Goal: Obtain resource: Download file/media

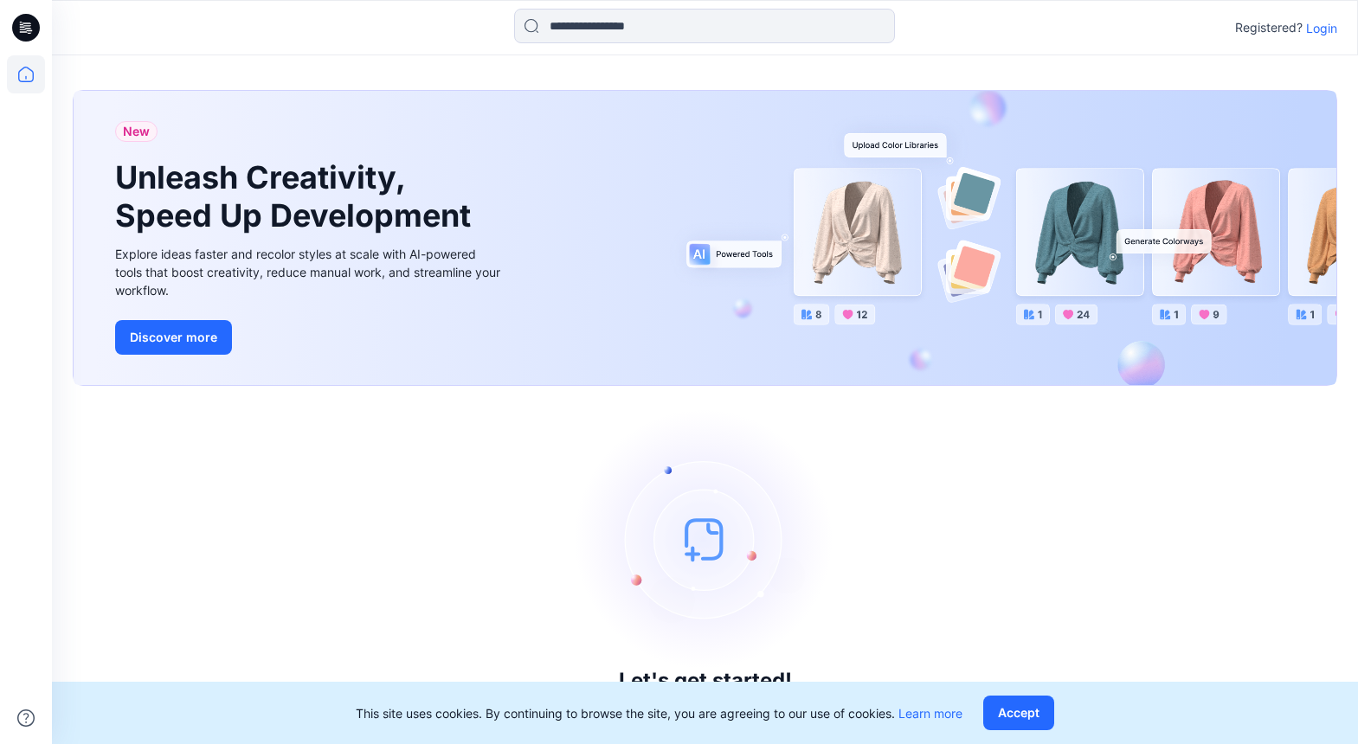
click at [1328, 31] on p "Login" at bounding box center [1321, 28] width 31 height 18
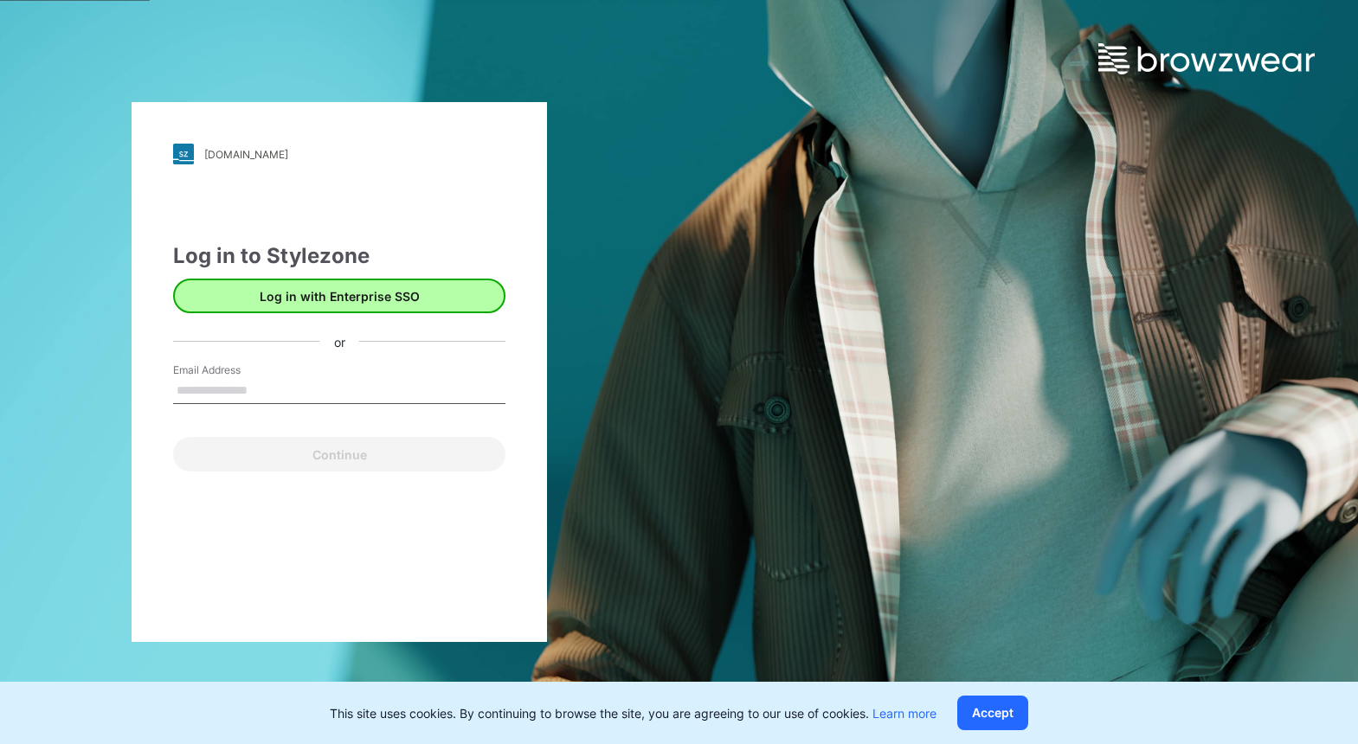
click at [293, 301] on button "Log in with Enterprise SSO" at bounding box center [339, 296] width 332 height 35
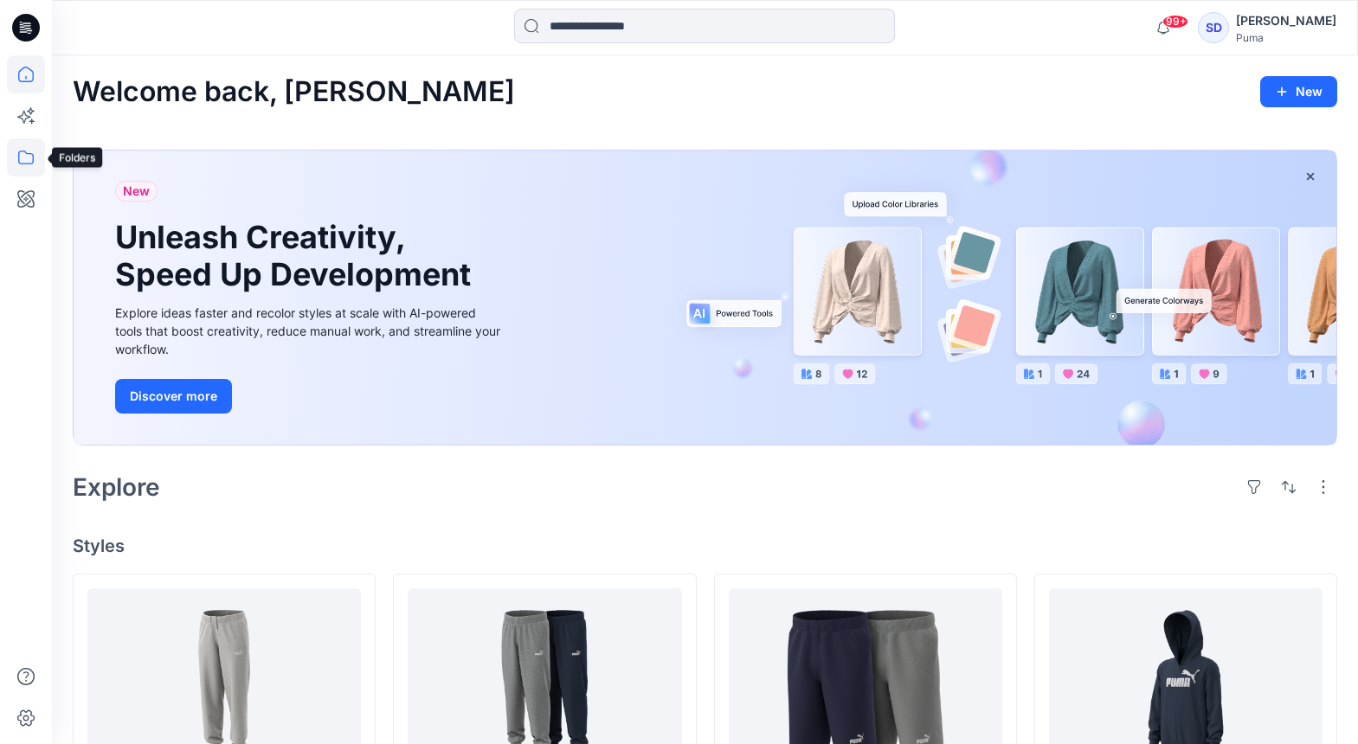
click at [34, 155] on icon at bounding box center [26, 157] width 38 height 38
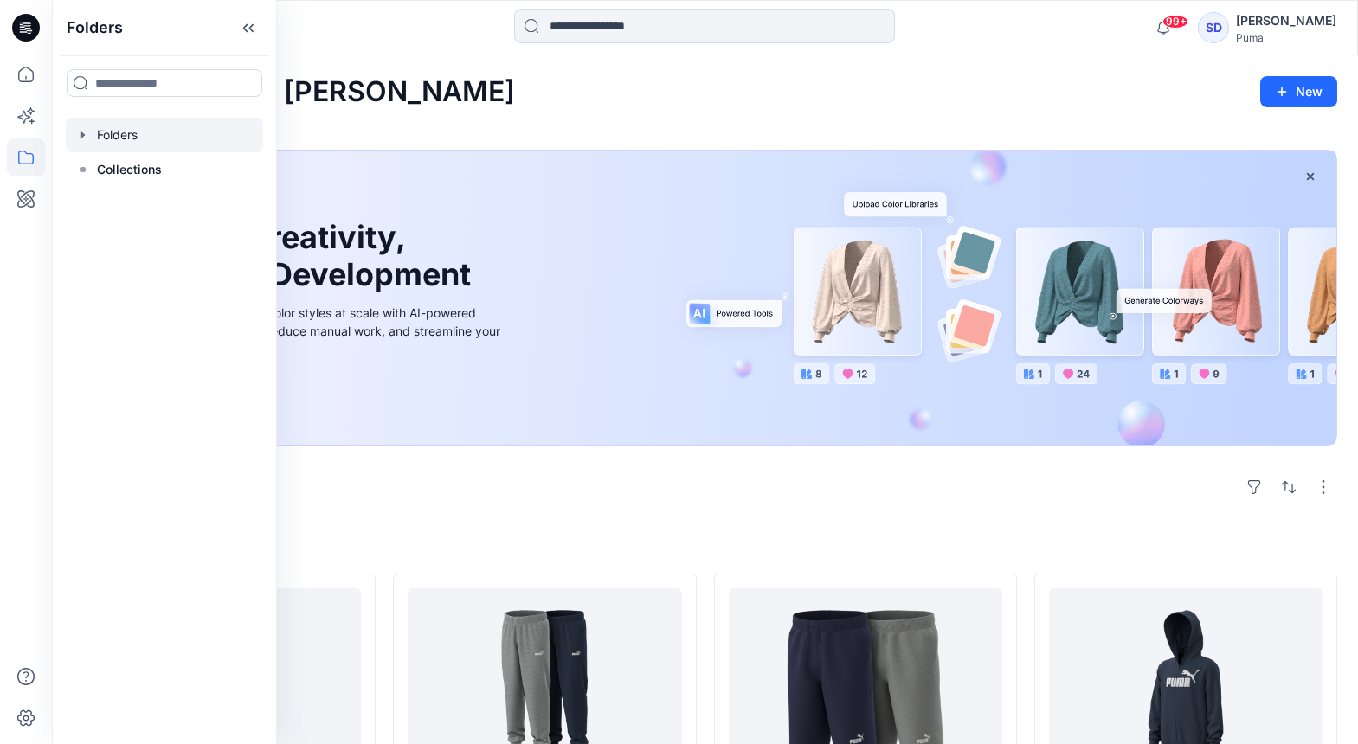
click at [81, 139] on icon "button" at bounding box center [83, 135] width 14 height 14
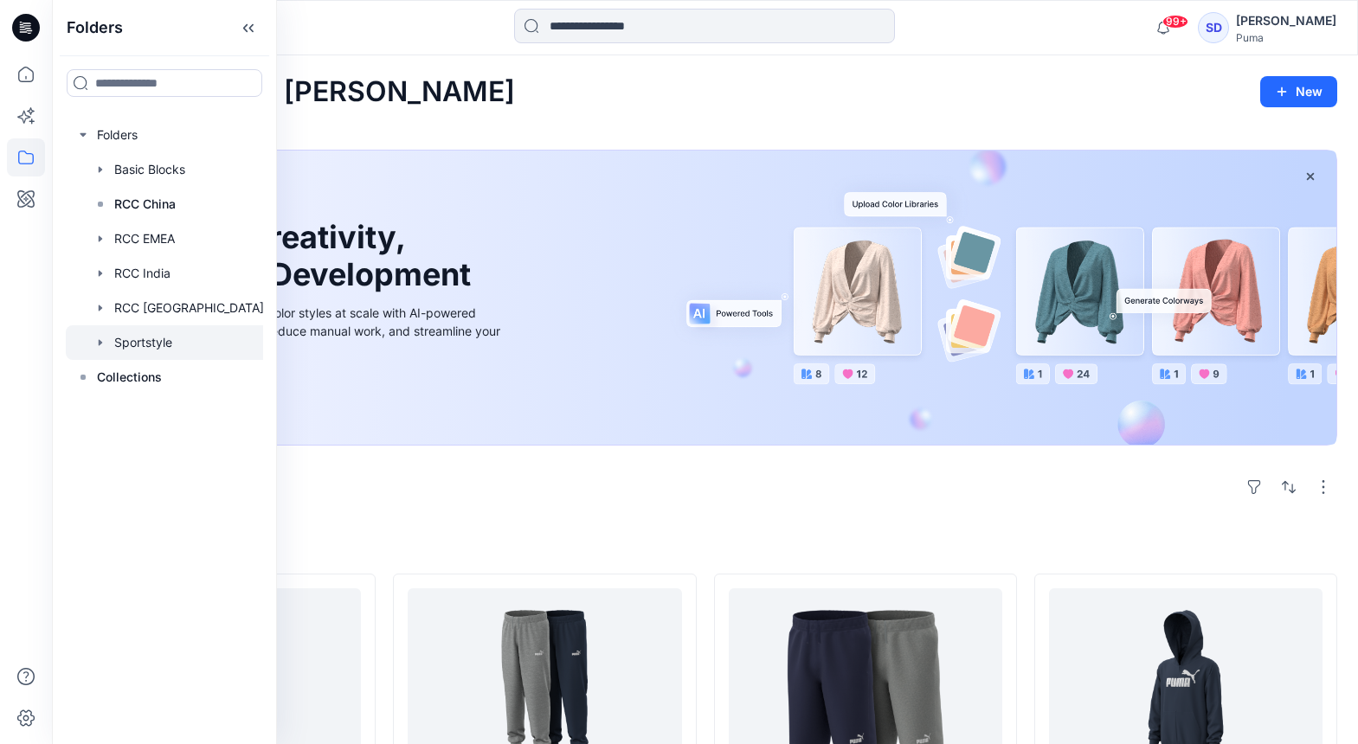
click at [98, 345] on icon "button" at bounding box center [100, 343] width 14 height 14
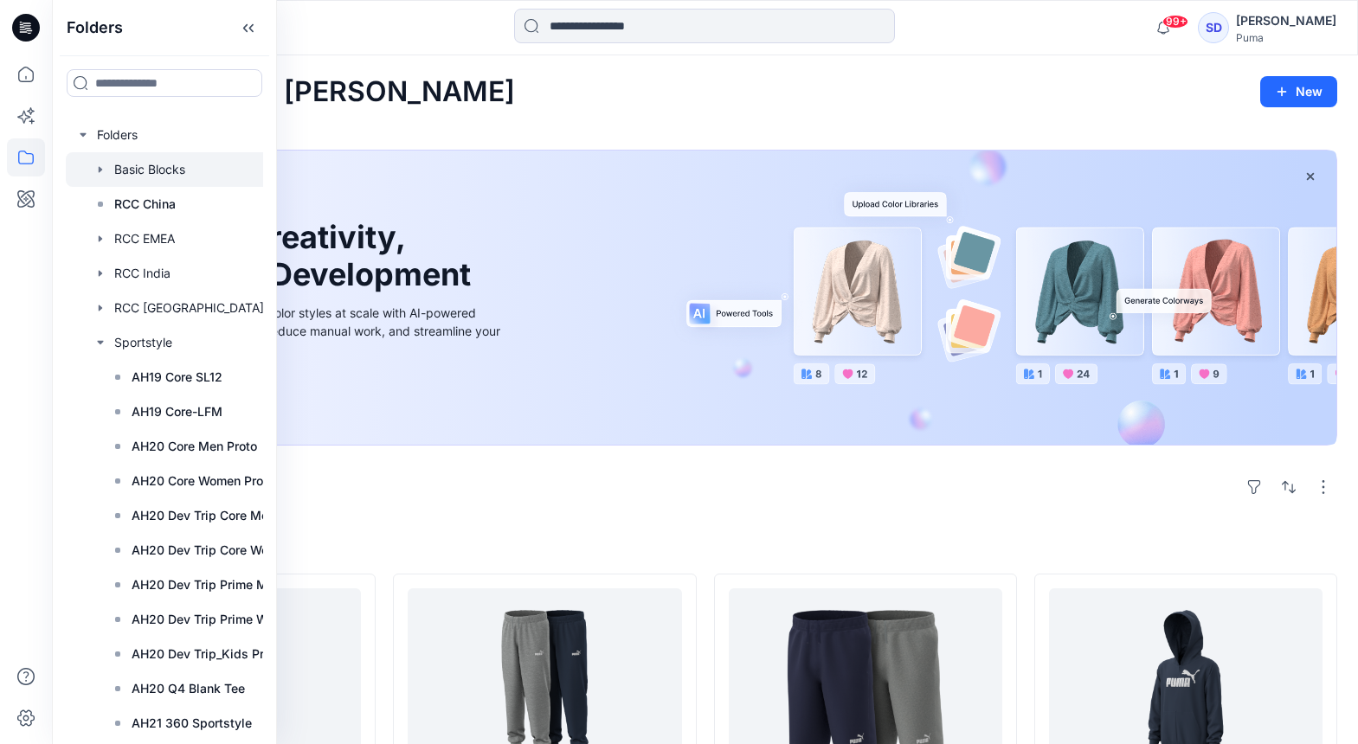
click at [136, 180] on div at bounding box center [196, 169] width 260 height 35
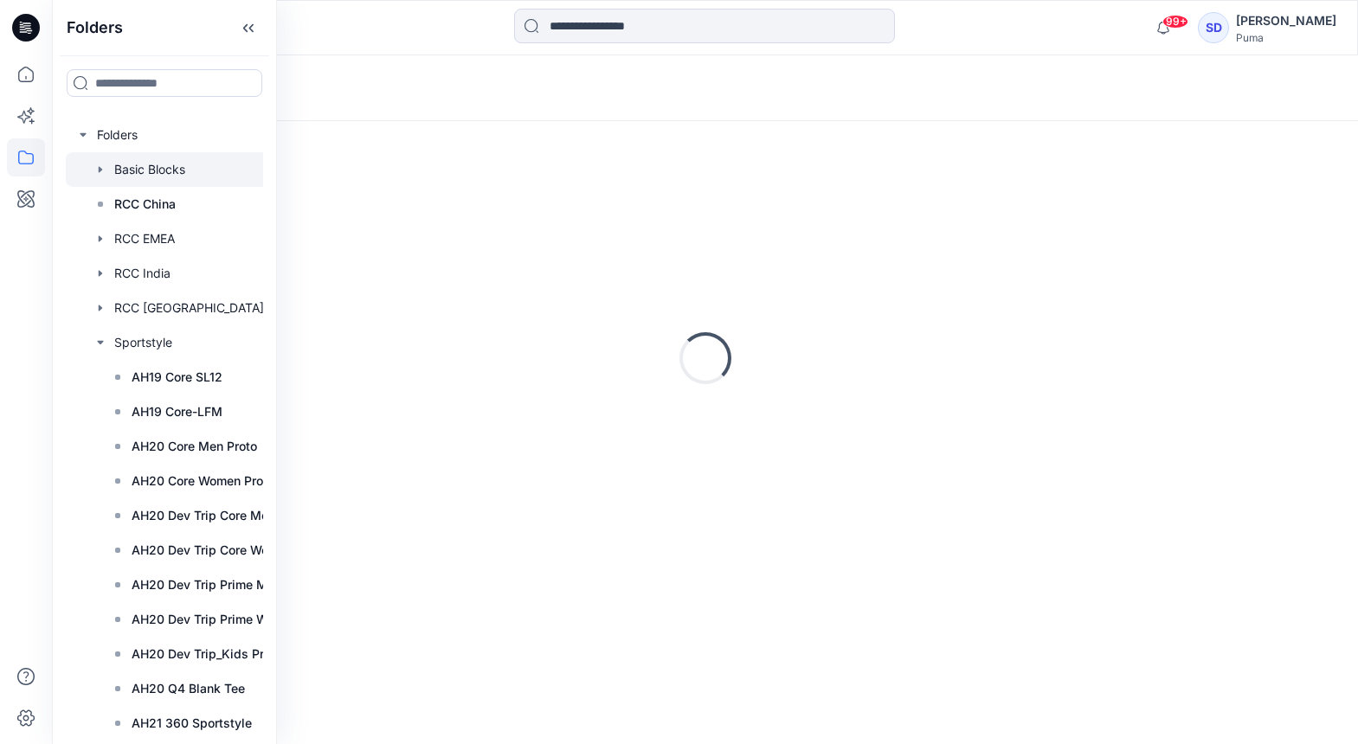
click at [107, 169] on div at bounding box center [196, 169] width 260 height 35
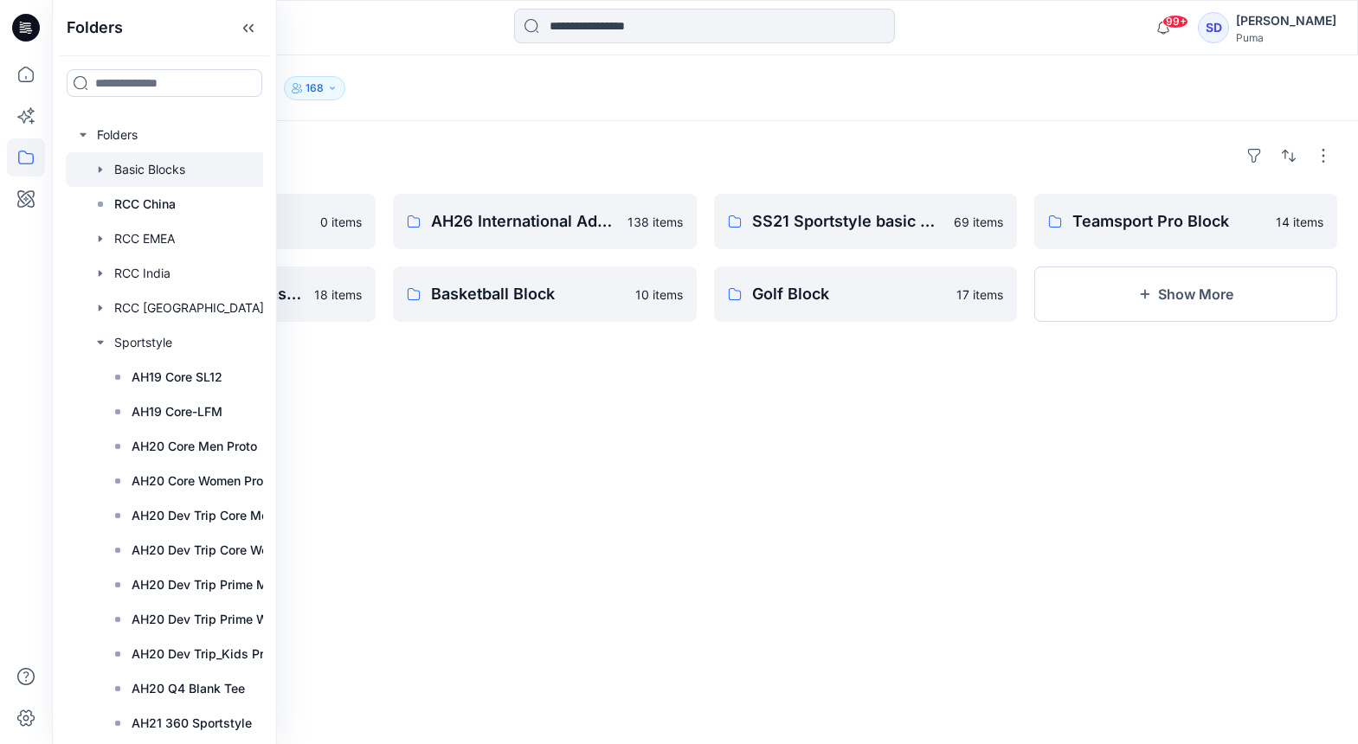
click at [102, 171] on icon "button" at bounding box center [100, 170] width 14 height 14
click at [421, 389] on div "Folders AH26 FE Adults 0 items AH25 Performance Basic Block 18 items AH26 Inter…" at bounding box center [705, 432] width 1306 height 623
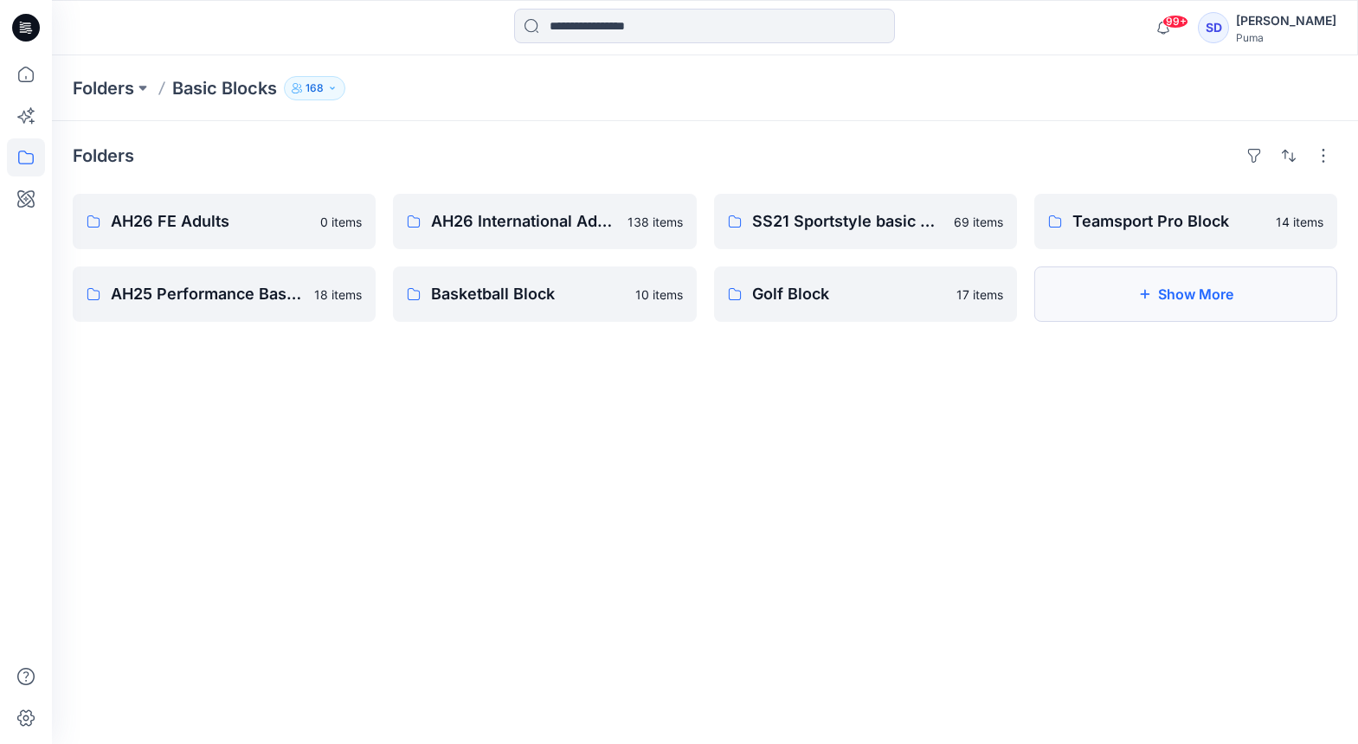
click at [1183, 291] on button "Show More" at bounding box center [1185, 294] width 303 height 55
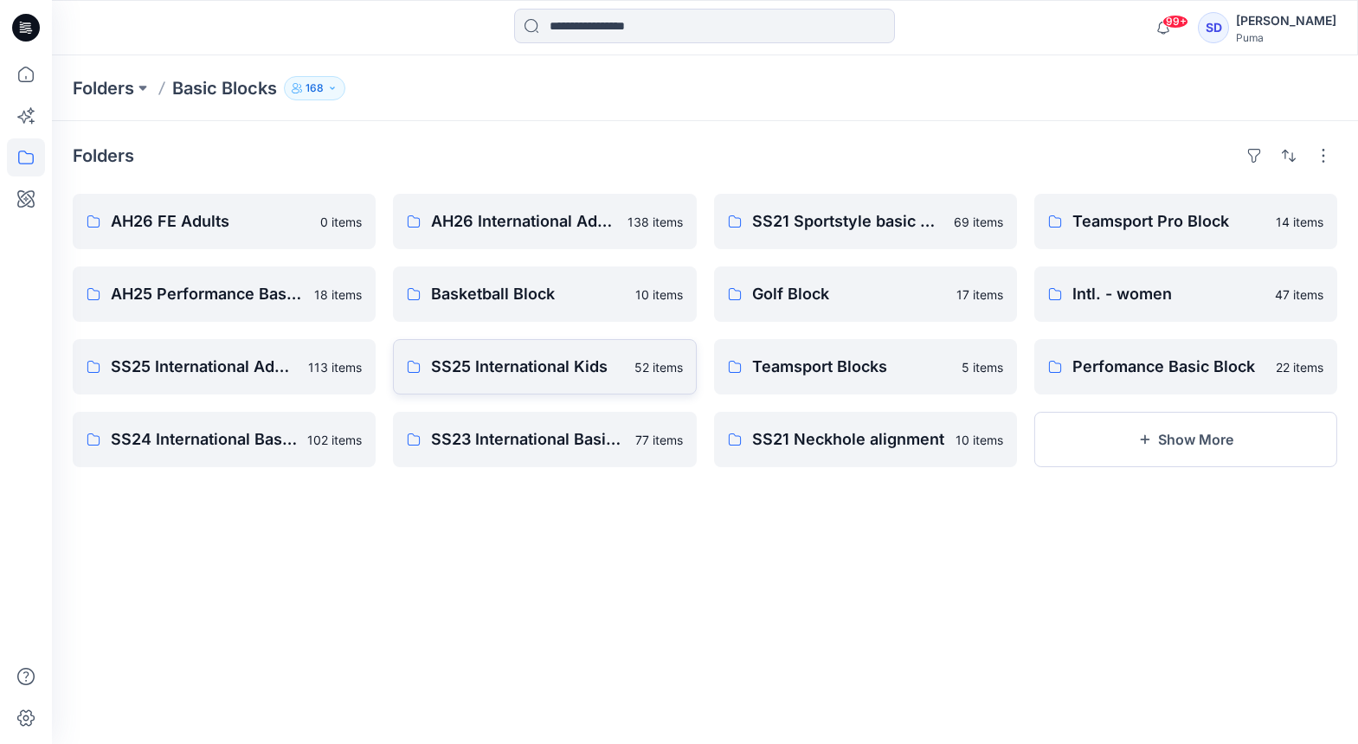
click at [515, 371] on p "SS25 International Kids" at bounding box center [527, 367] width 192 height 24
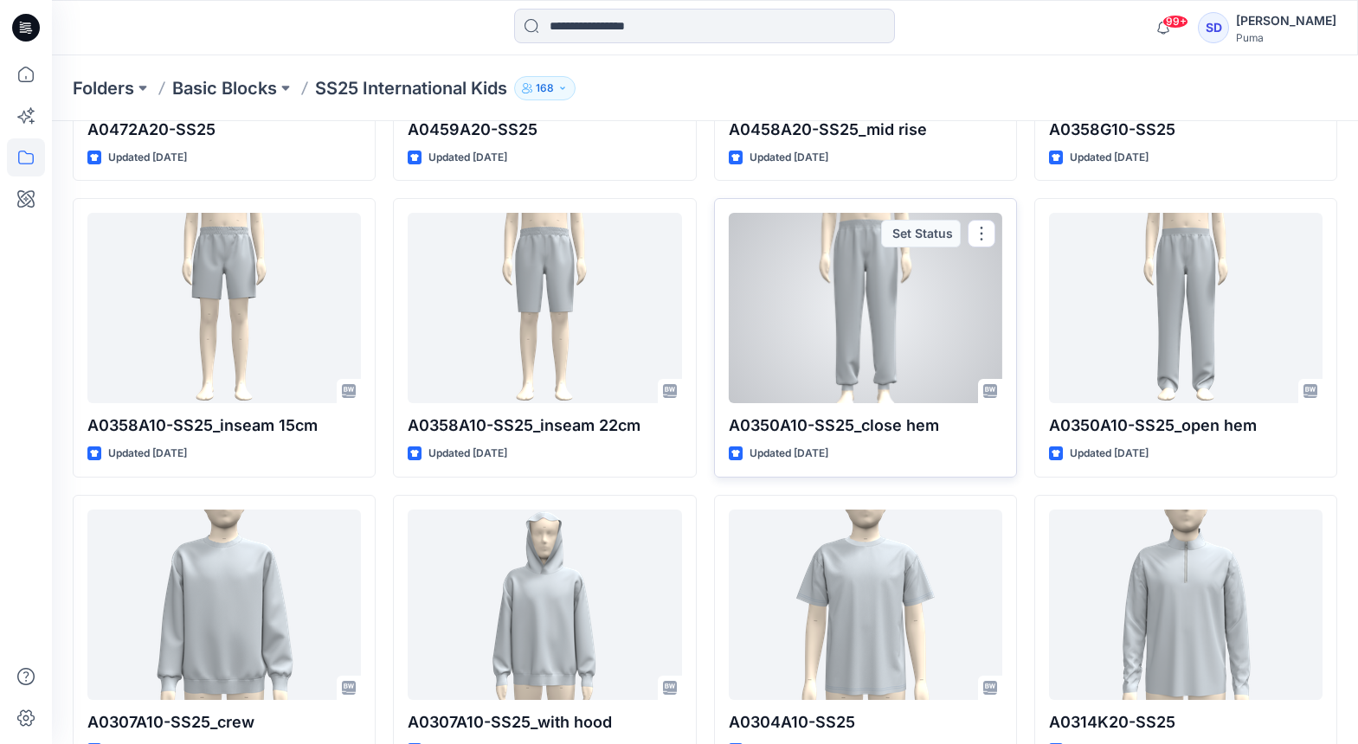
scroll to position [1175, 0]
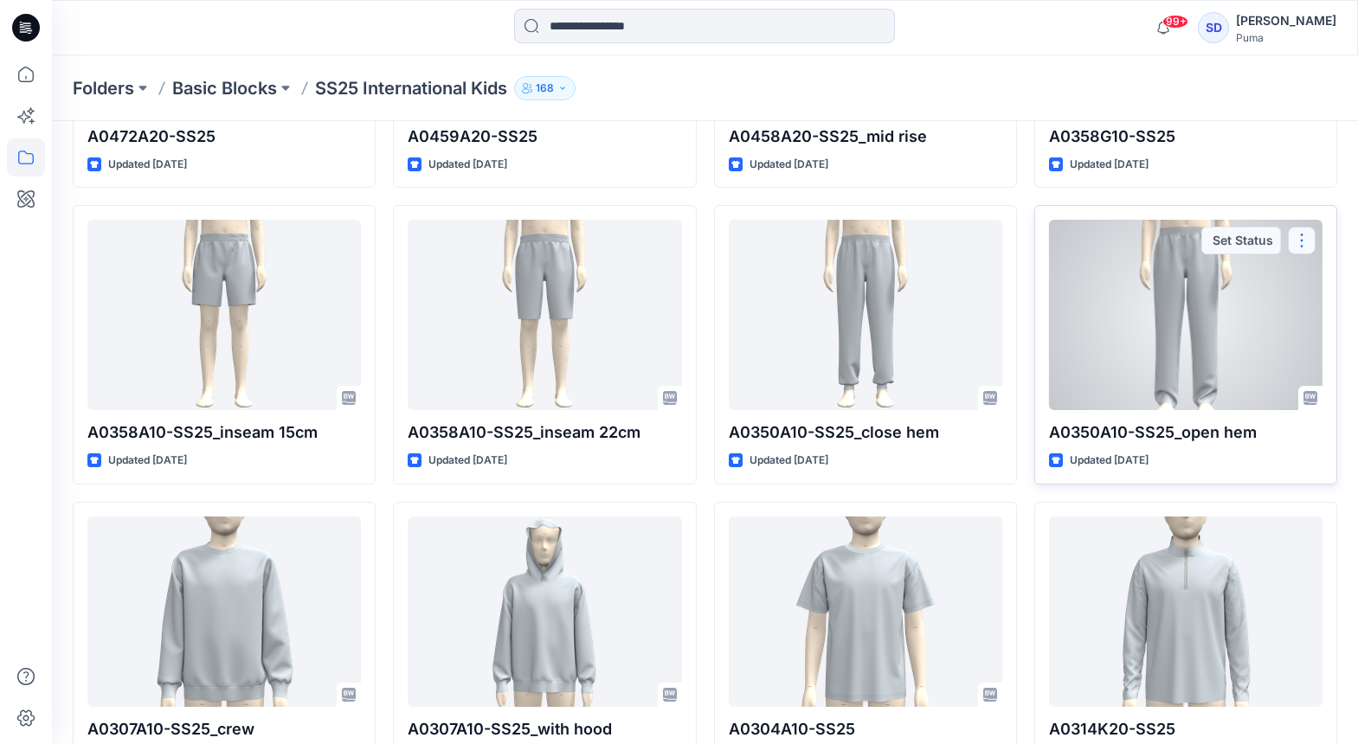
click at [1305, 242] on button "button" at bounding box center [1302, 241] width 28 height 28
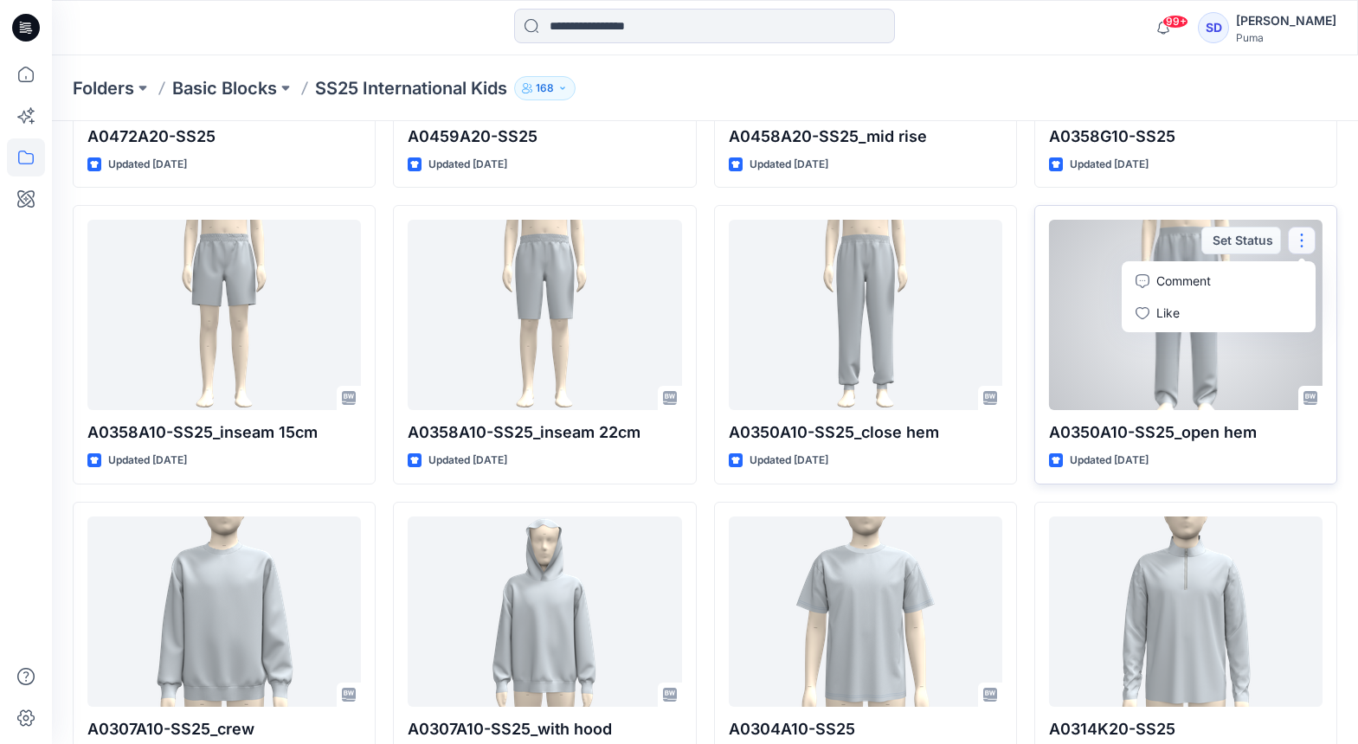
click at [1129, 414] on div "A0350A10-SS25_open hem Updated [DATE] Set Status Comment Like" at bounding box center [1185, 345] width 303 height 280
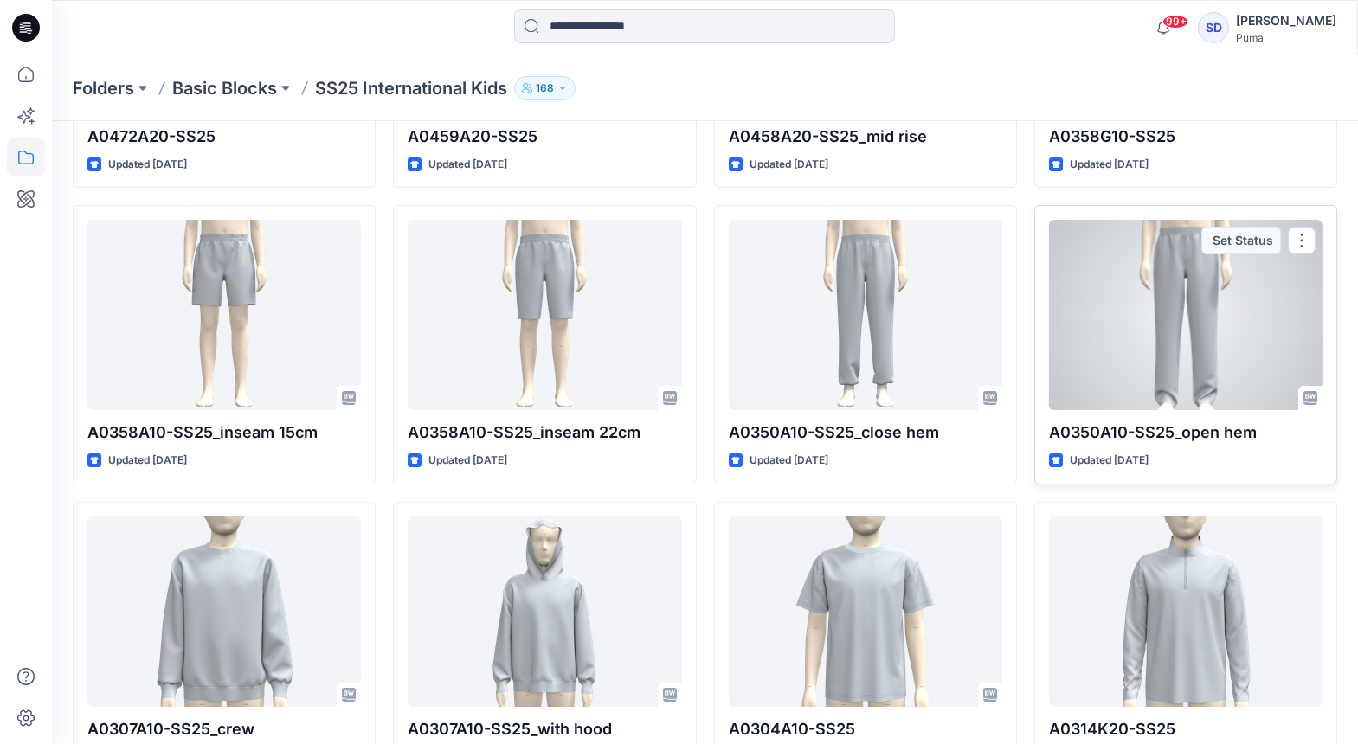
click at [1128, 397] on div at bounding box center [1186, 315] width 274 height 190
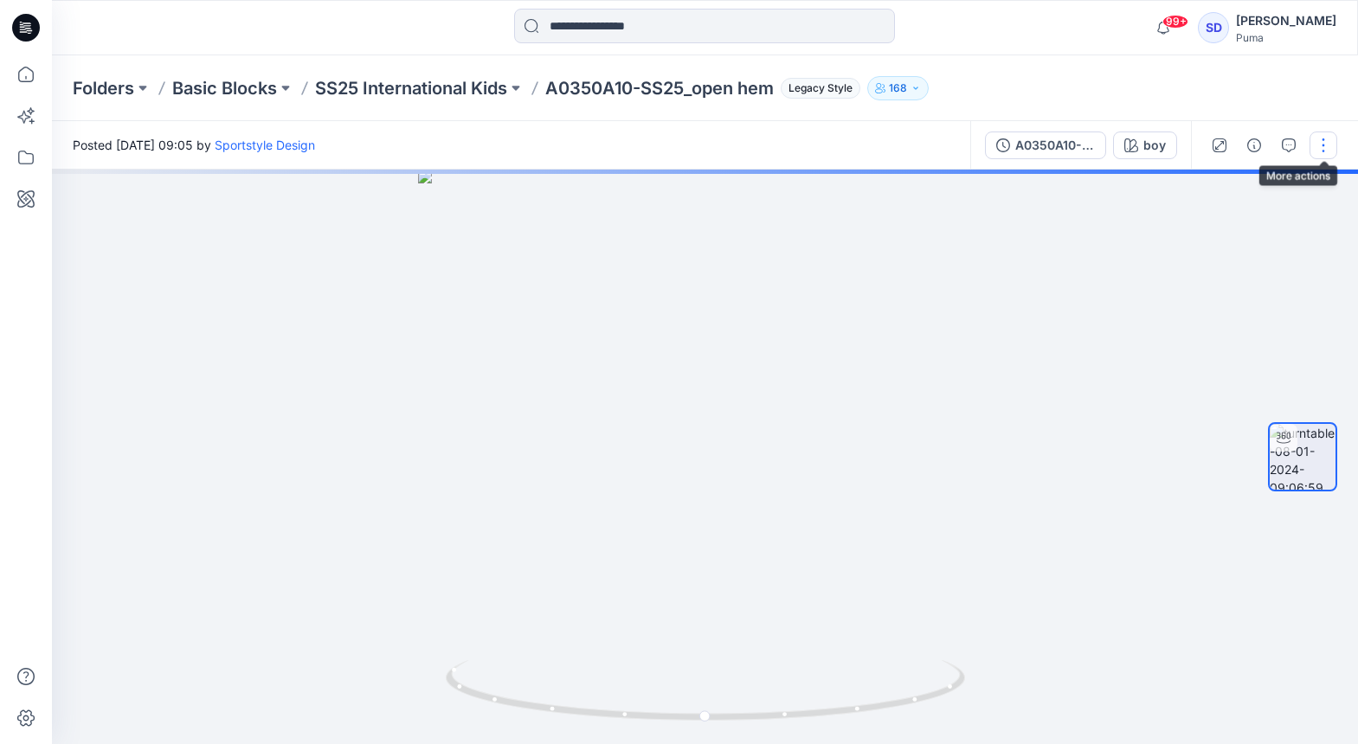
click at [1318, 146] on button "button" at bounding box center [1324, 146] width 28 height 28
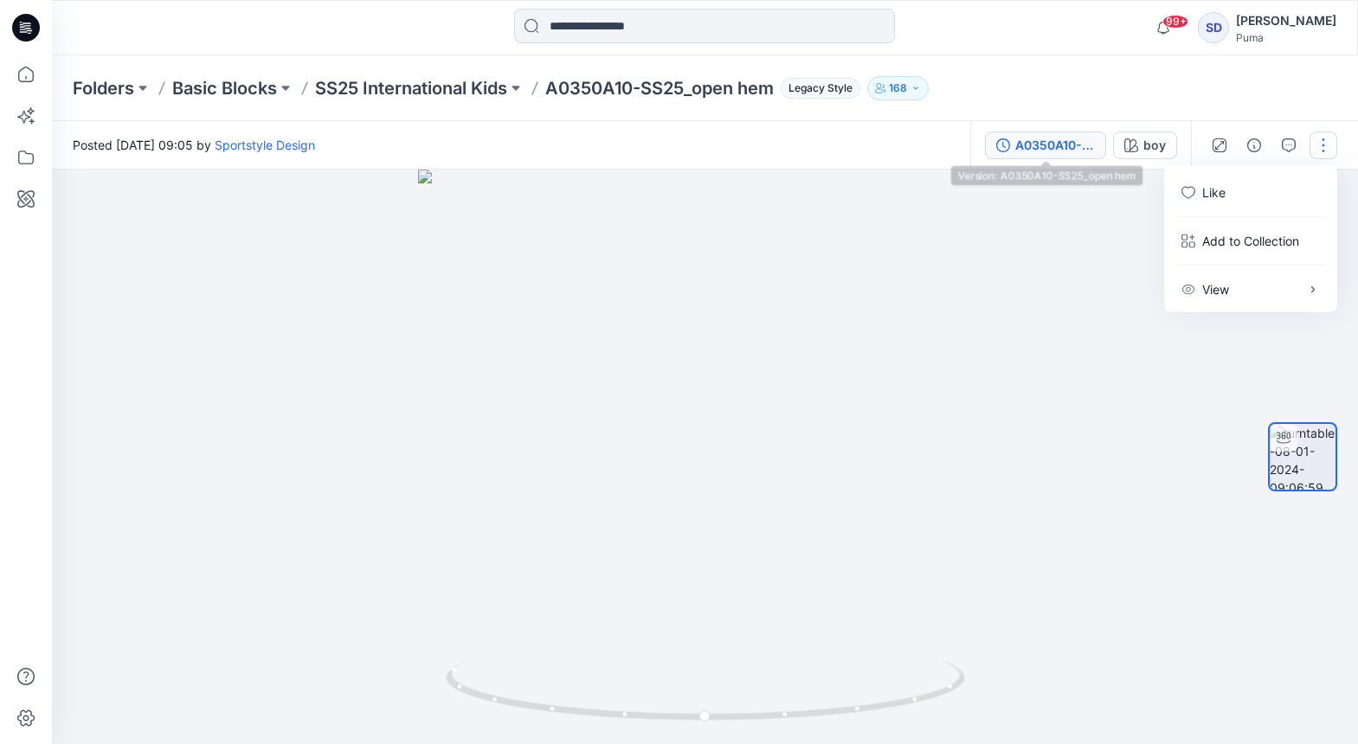
click at [1052, 146] on div "A0350A10-SS25_open hem" at bounding box center [1055, 145] width 80 height 19
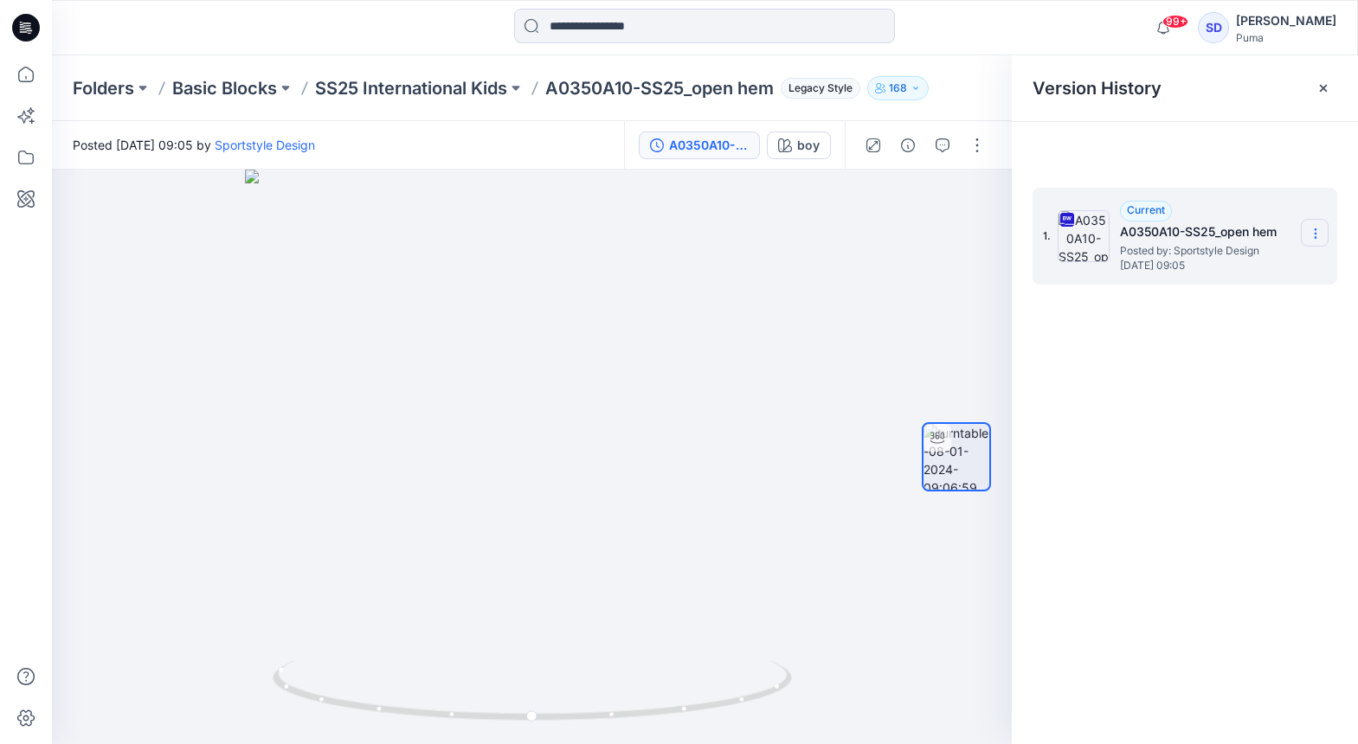
click at [1310, 234] on icon at bounding box center [1316, 234] width 14 height 14
click at [1248, 280] on div "Download Source BW File" at bounding box center [1223, 267] width 201 height 35
click at [19, 72] on icon at bounding box center [26, 75] width 16 height 16
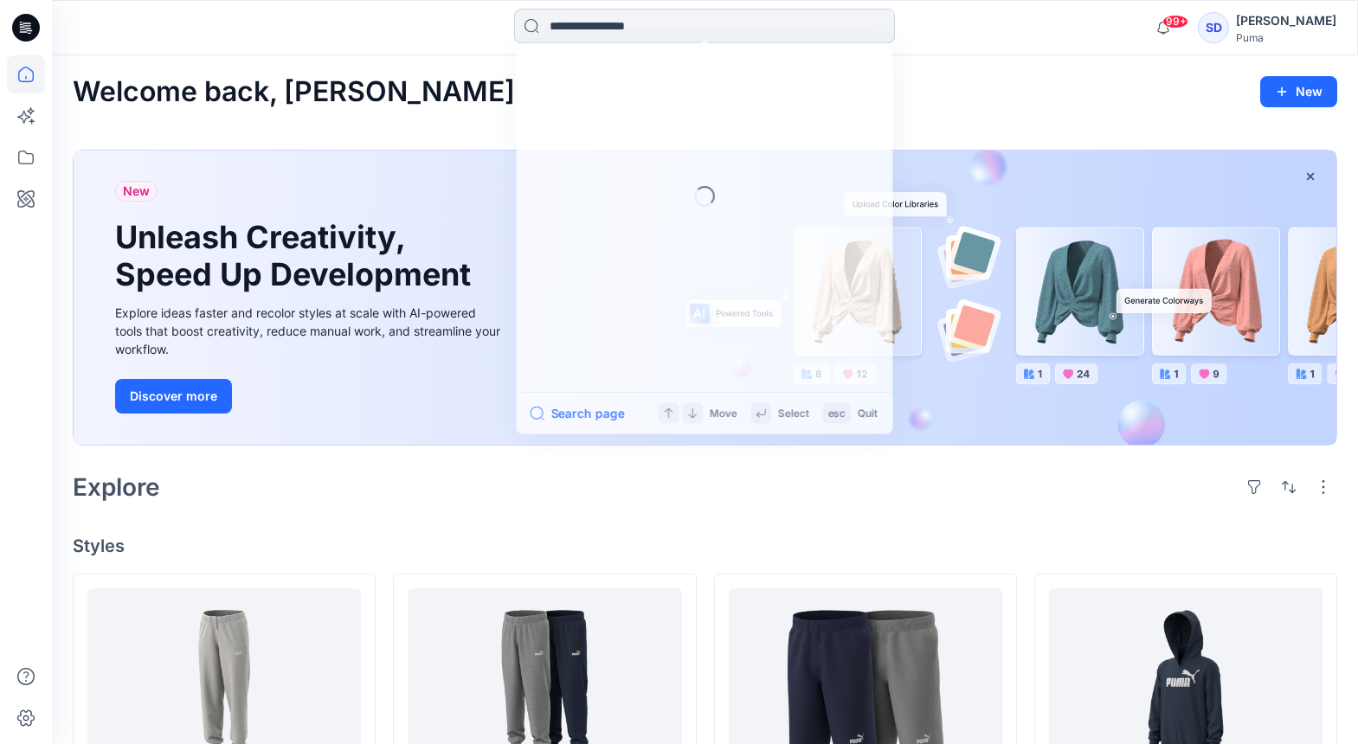
click at [673, 23] on input at bounding box center [704, 26] width 381 height 35
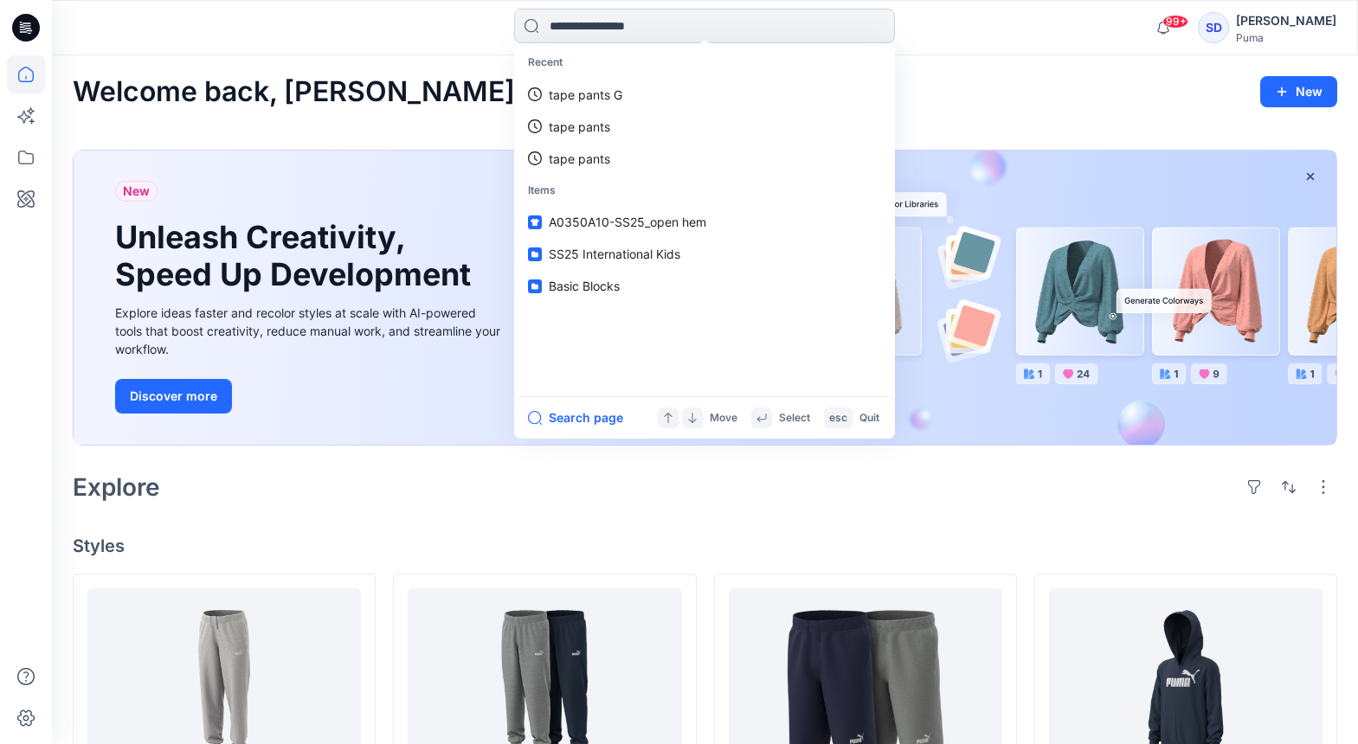
type input "*"
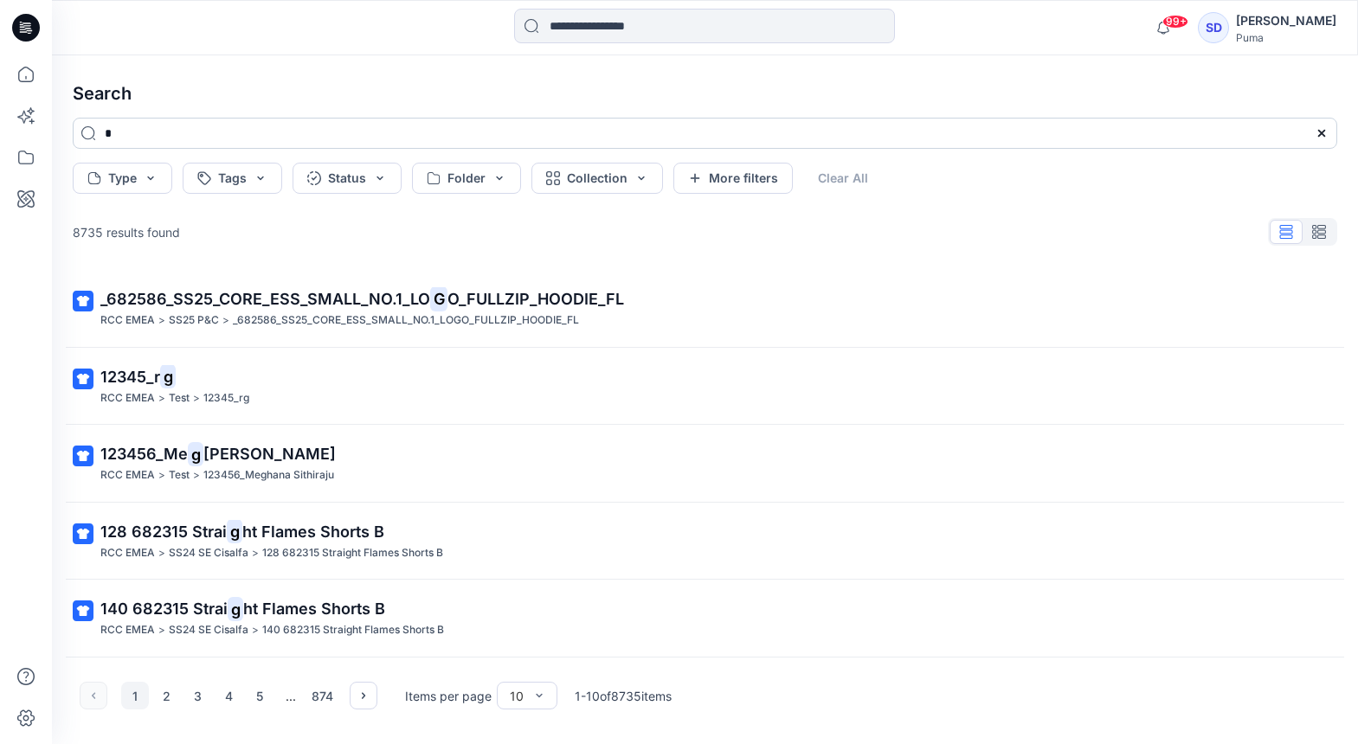
drag, startPoint x: 155, startPoint y: 129, endPoint x: 102, endPoint y: 129, distance: 52.8
click at [102, 129] on input "*" at bounding box center [705, 133] width 1265 height 31
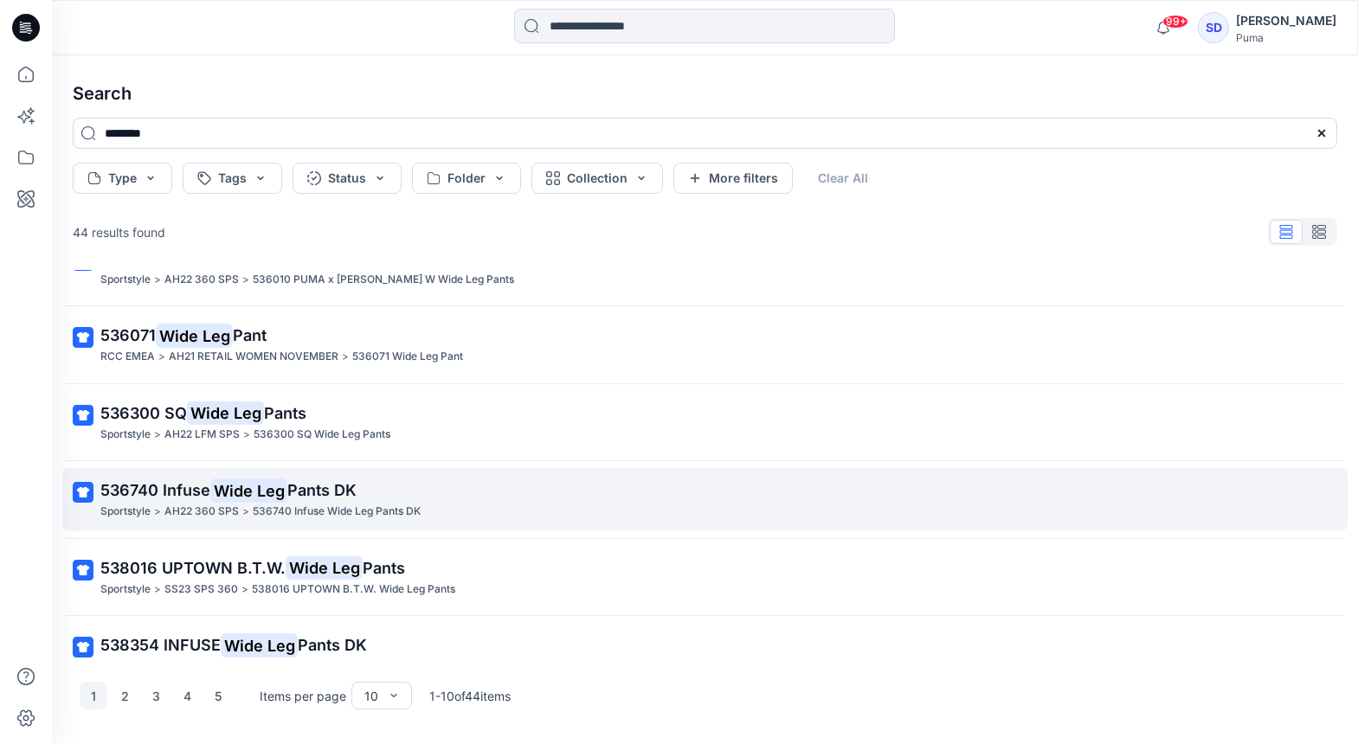
scroll to position [280, 0]
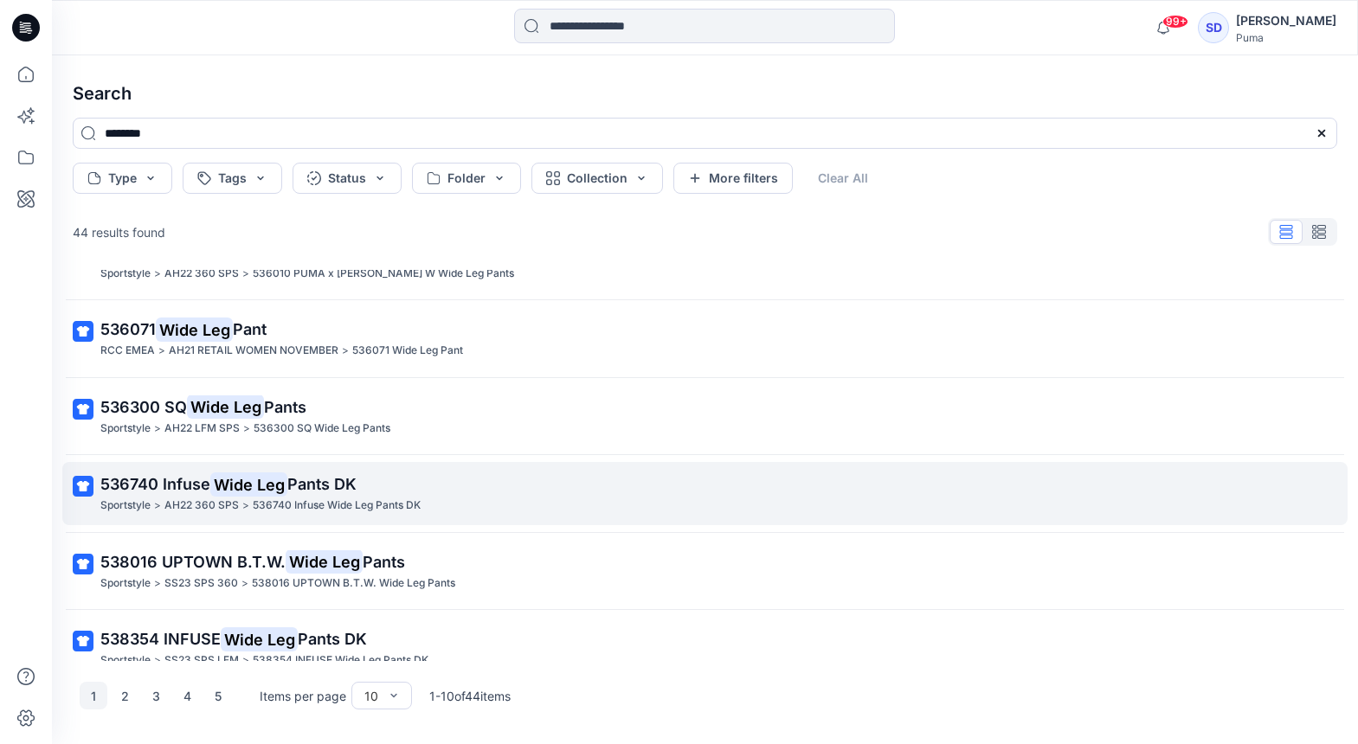
type input "********"
click at [194, 479] on span "536740 Infuse" at bounding box center [155, 484] width 110 height 18
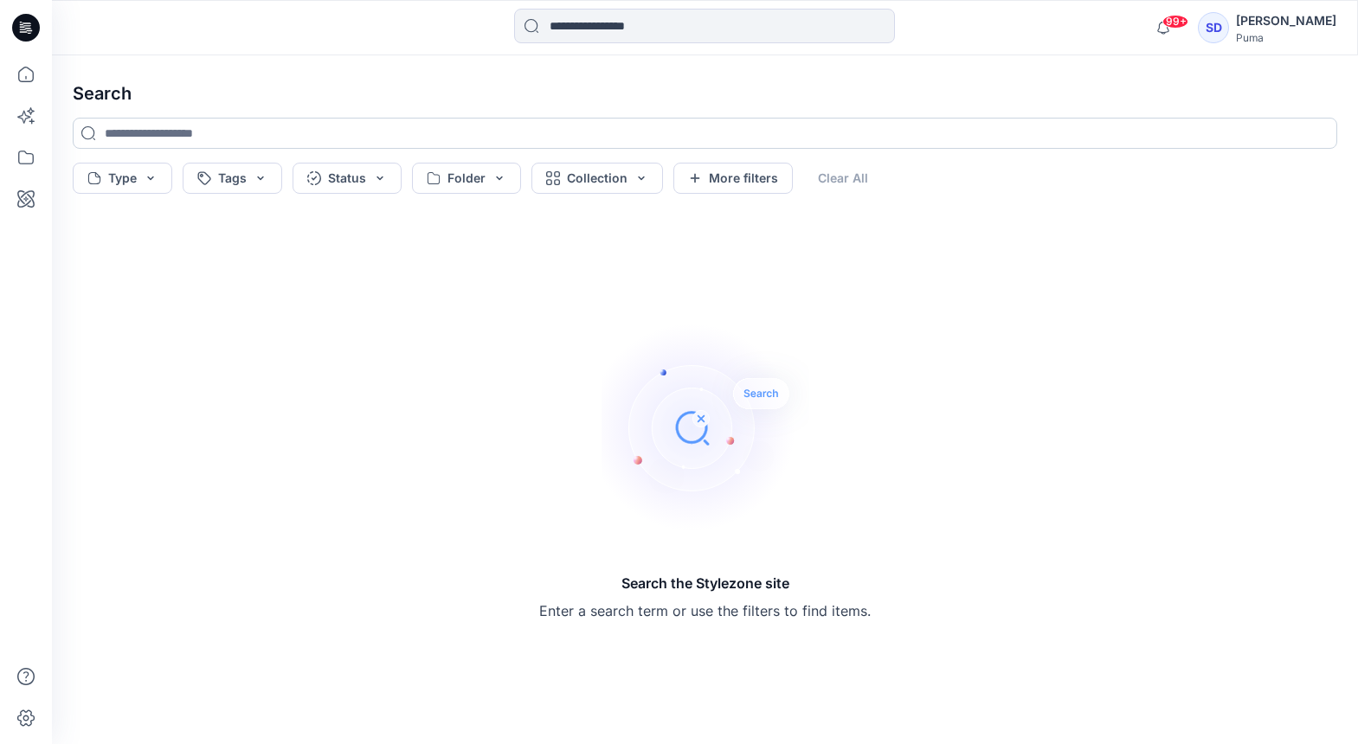
click at [153, 124] on input at bounding box center [705, 133] width 1265 height 31
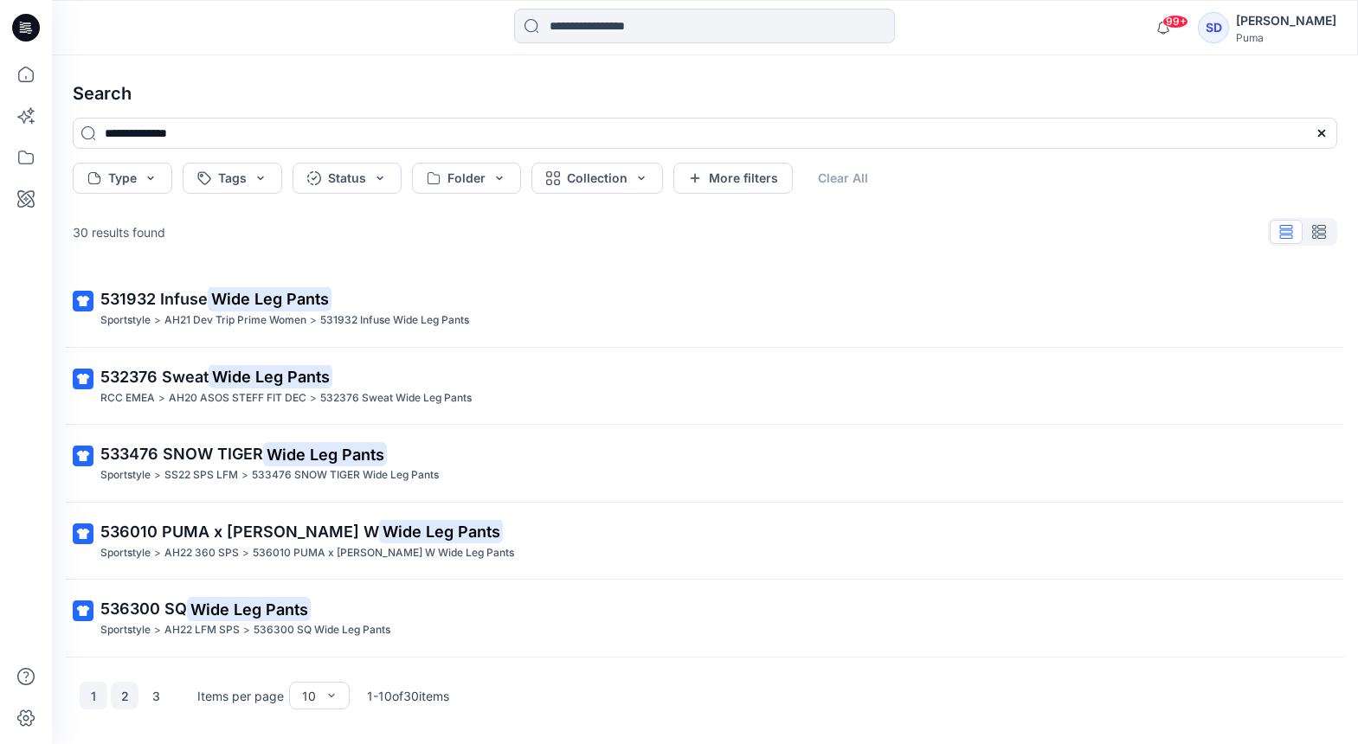
click at [121, 695] on button "2" at bounding box center [125, 696] width 28 height 28
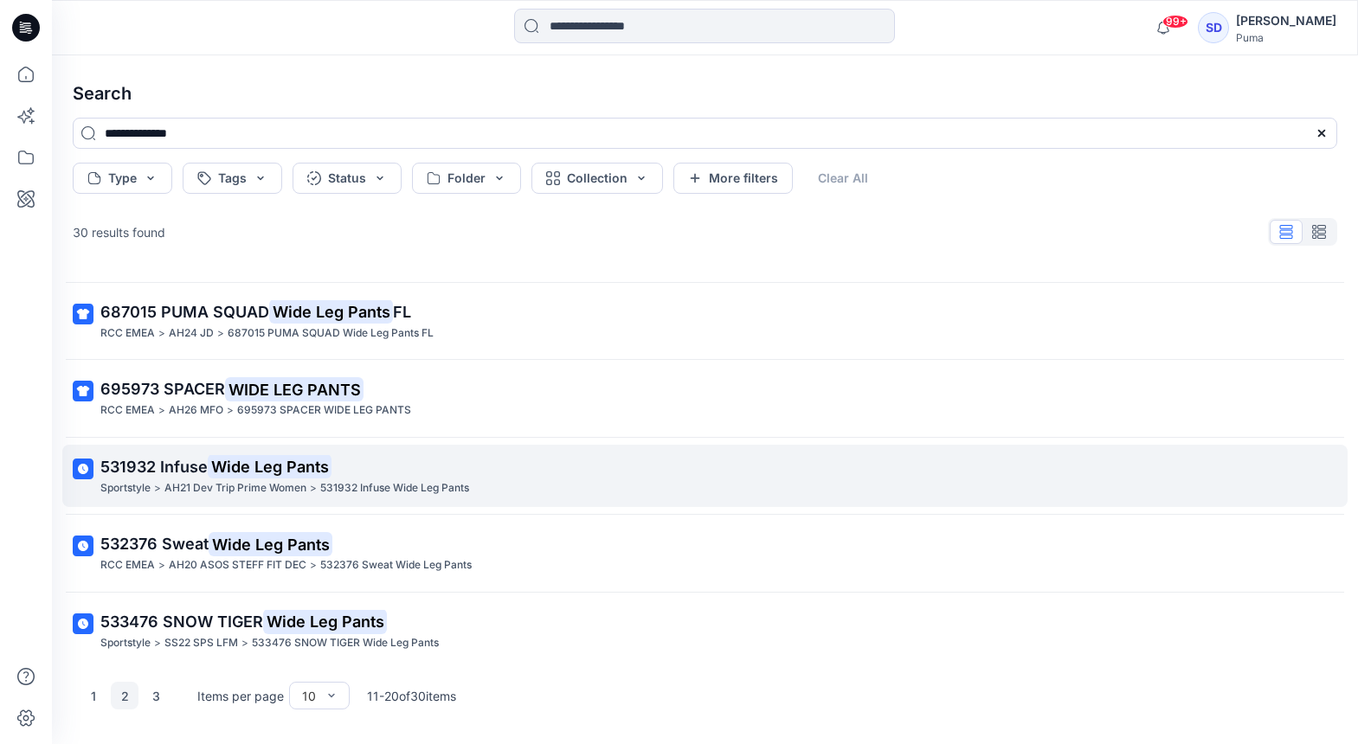
scroll to position [370, 0]
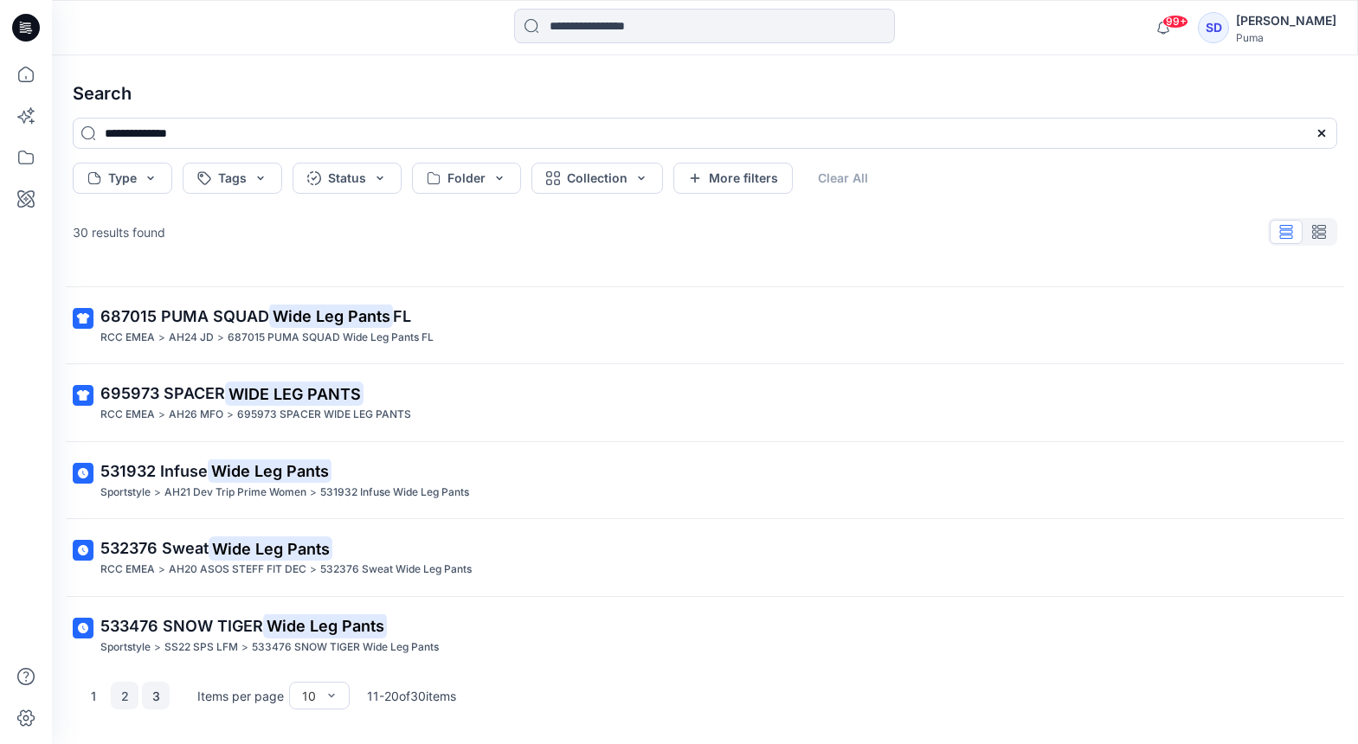
click at [153, 698] on button "3" at bounding box center [156, 696] width 28 height 28
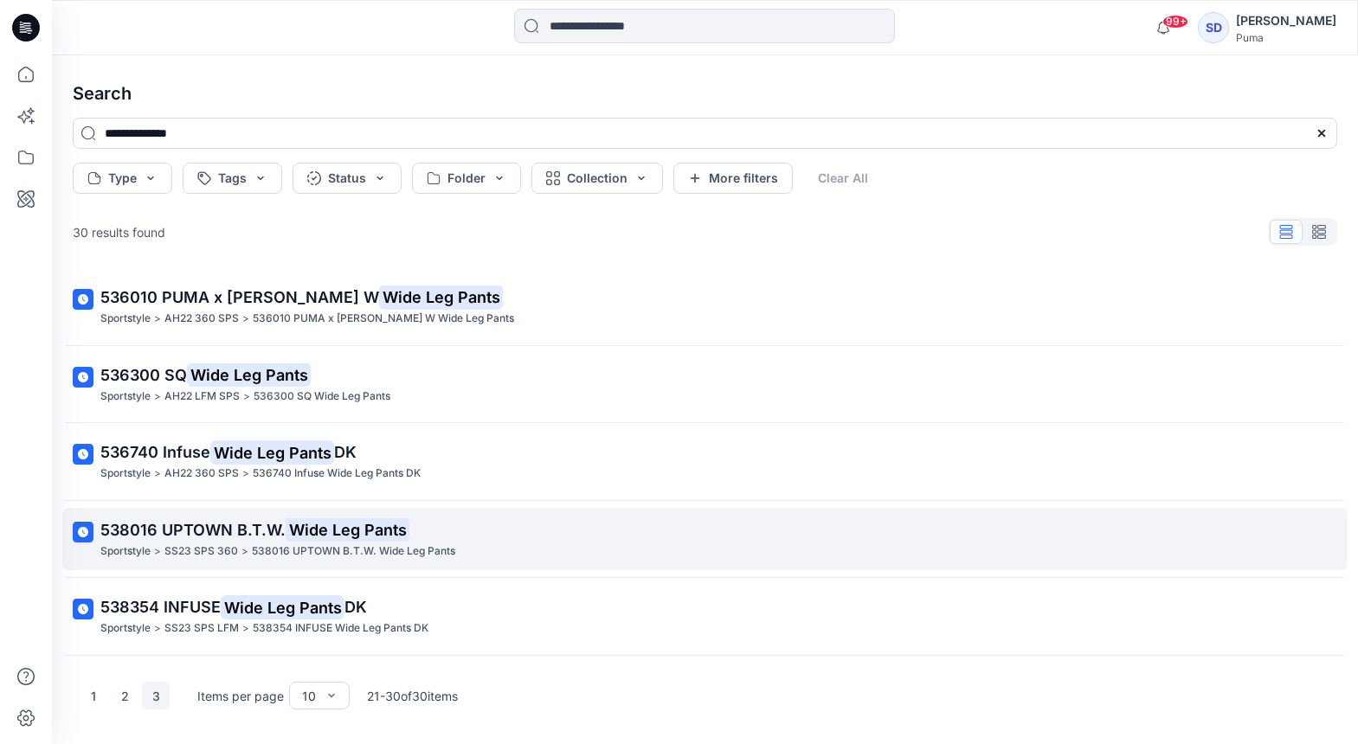
scroll to position [0, 0]
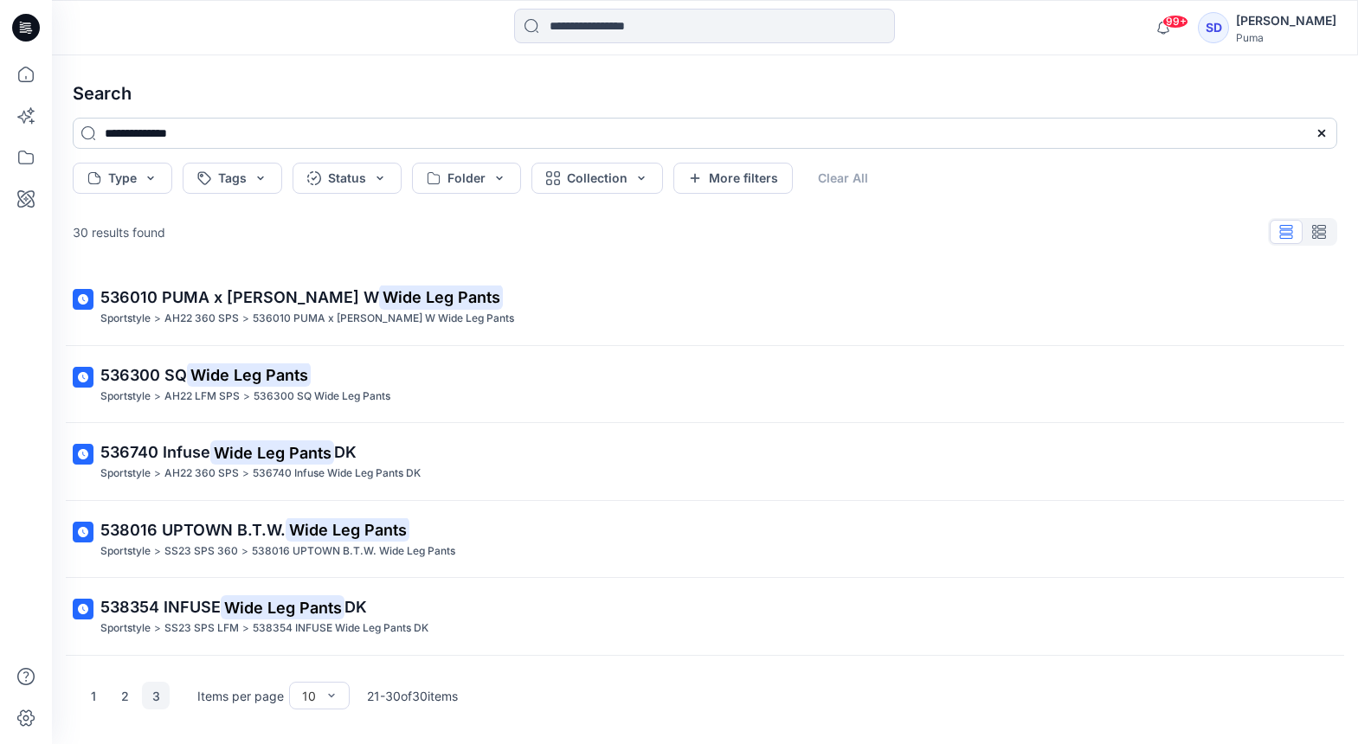
click at [205, 138] on input "**********" at bounding box center [705, 133] width 1265 height 31
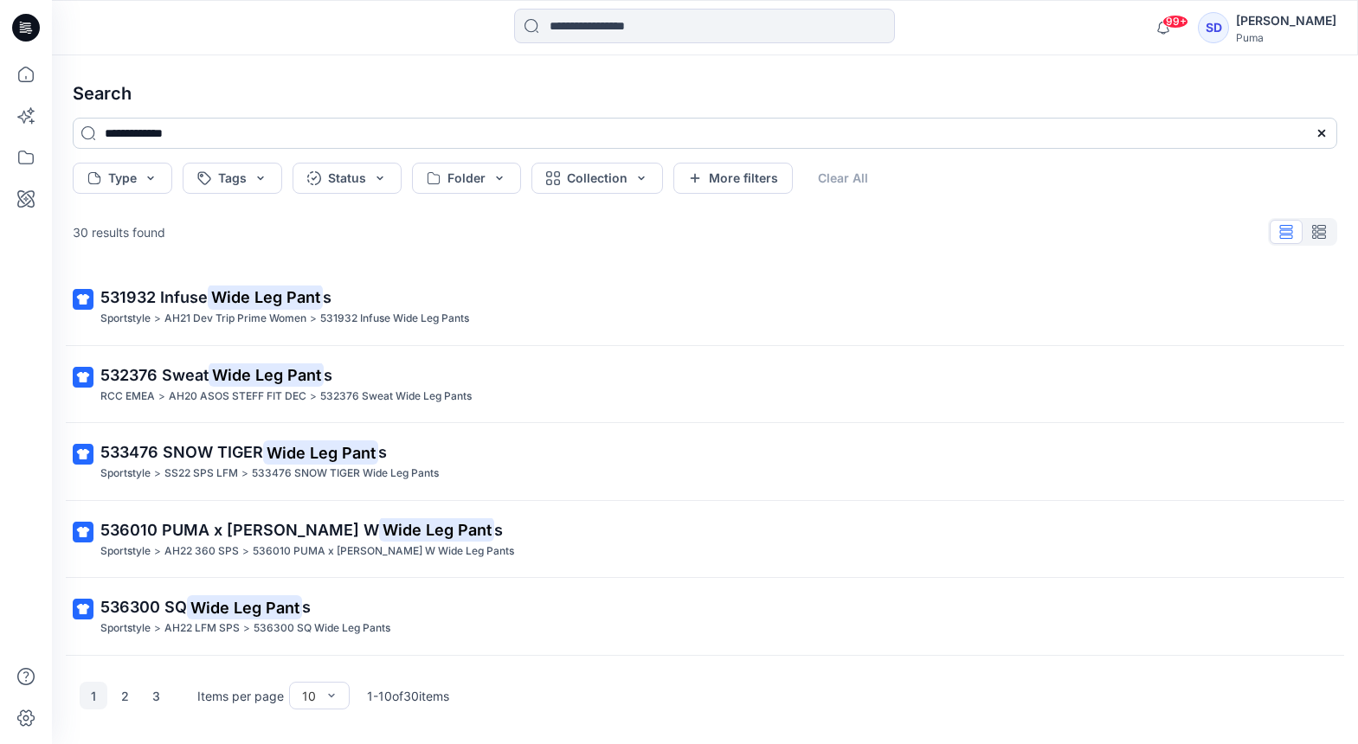
type input "**********"
click at [260, 185] on button "Tags" at bounding box center [233, 178] width 100 height 31
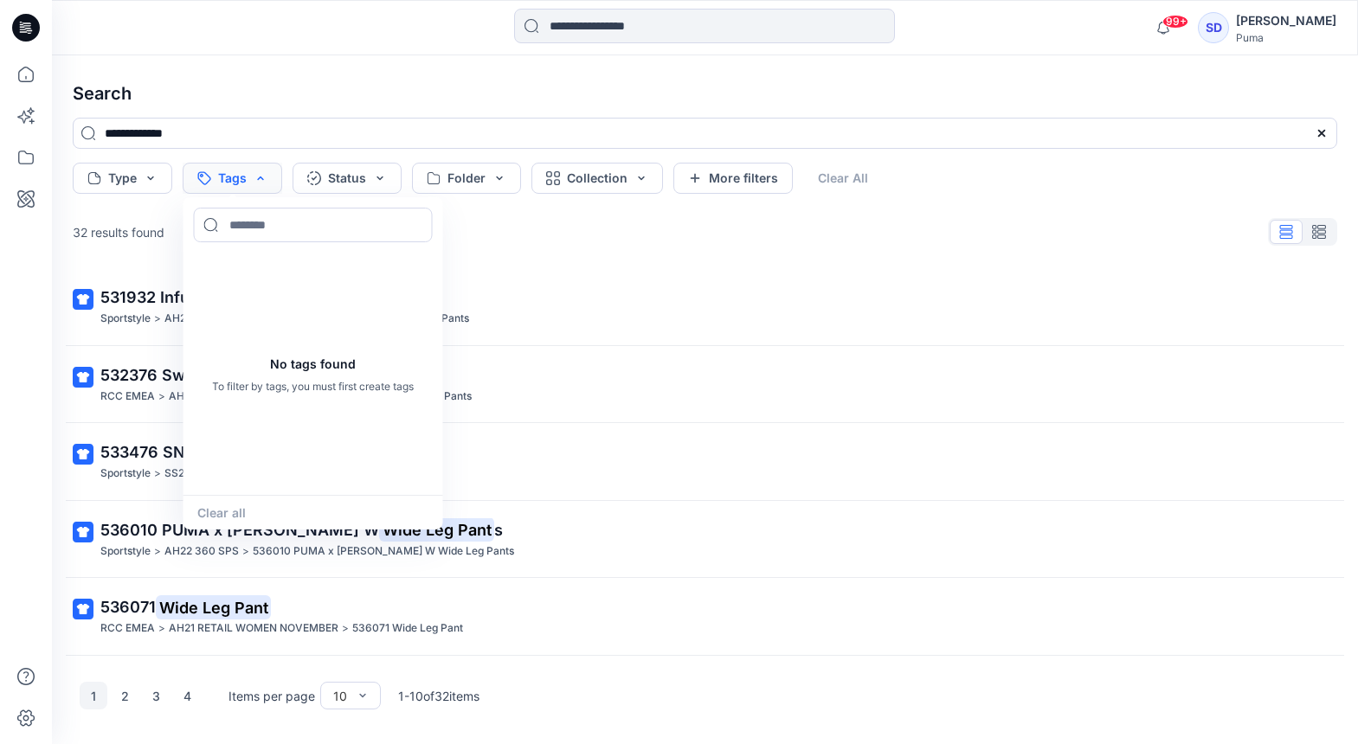
click at [260, 184] on button "Tags" at bounding box center [233, 178] width 100 height 31
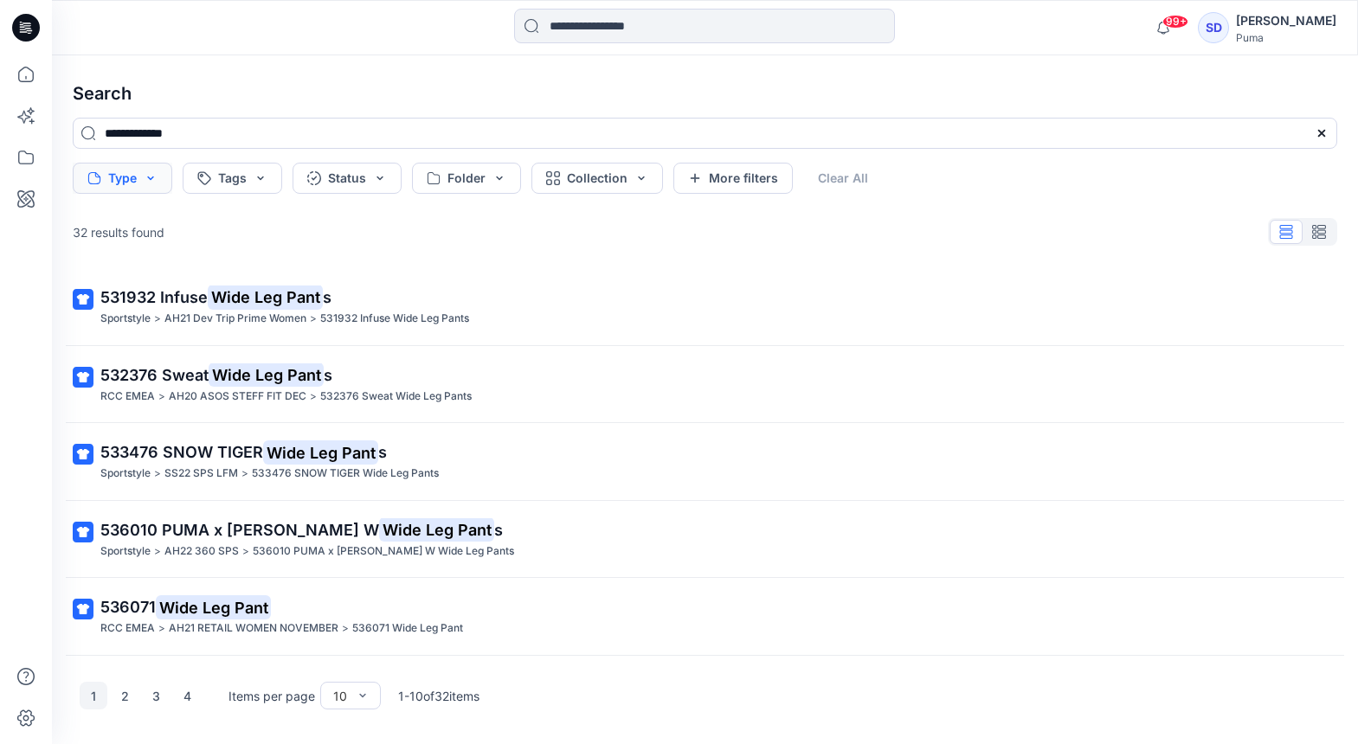
click at [137, 181] on button "Type" at bounding box center [123, 178] width 100 height 31
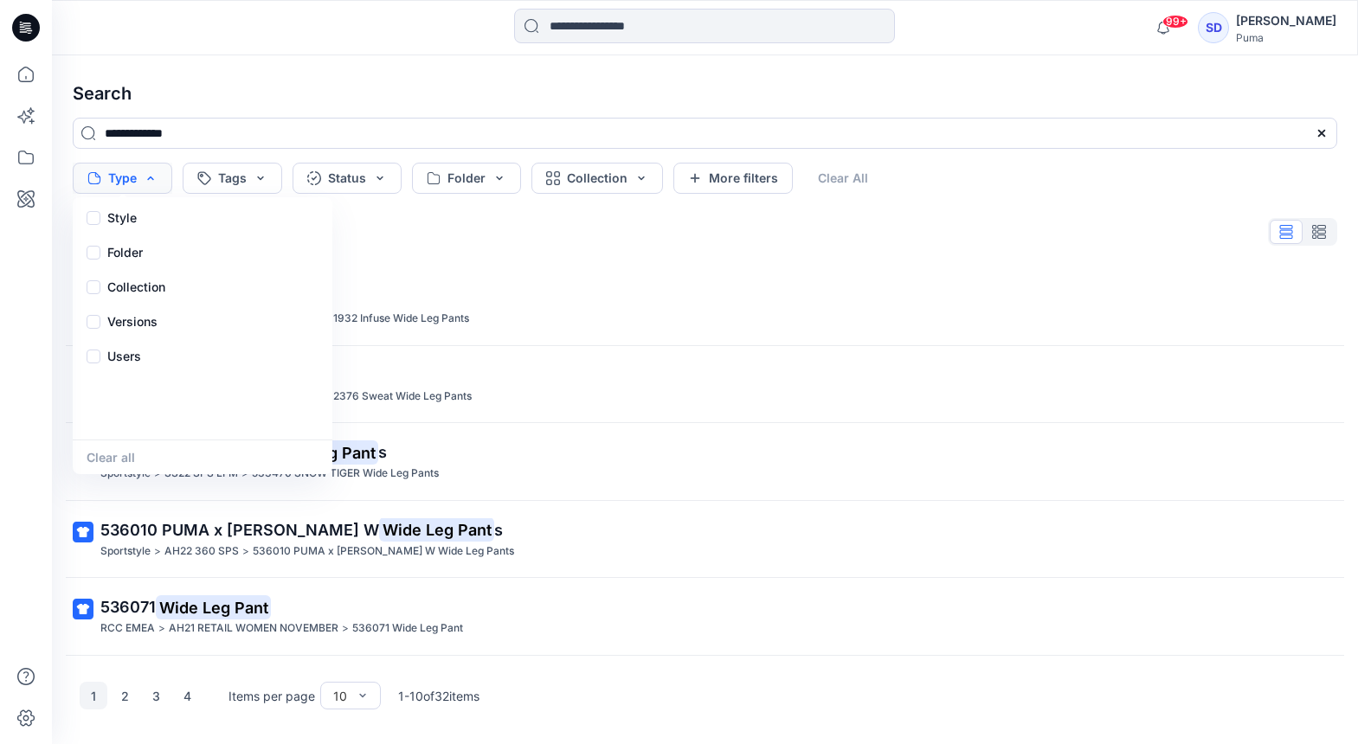
click at [137, 181] on button "Type" at bounding box center [123, 178] width 100 height 31
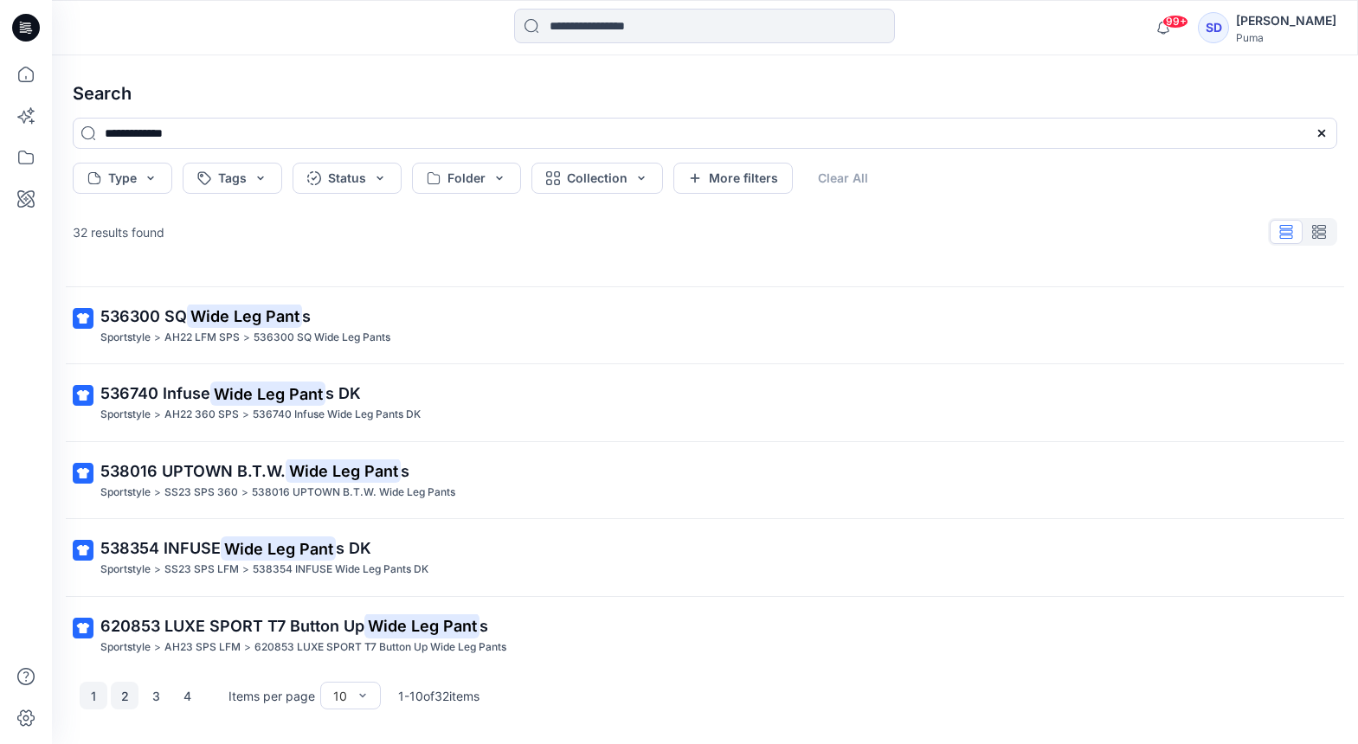
click at [124, 692] on button "2" at bounding box center [125, 696] width 28 height 28
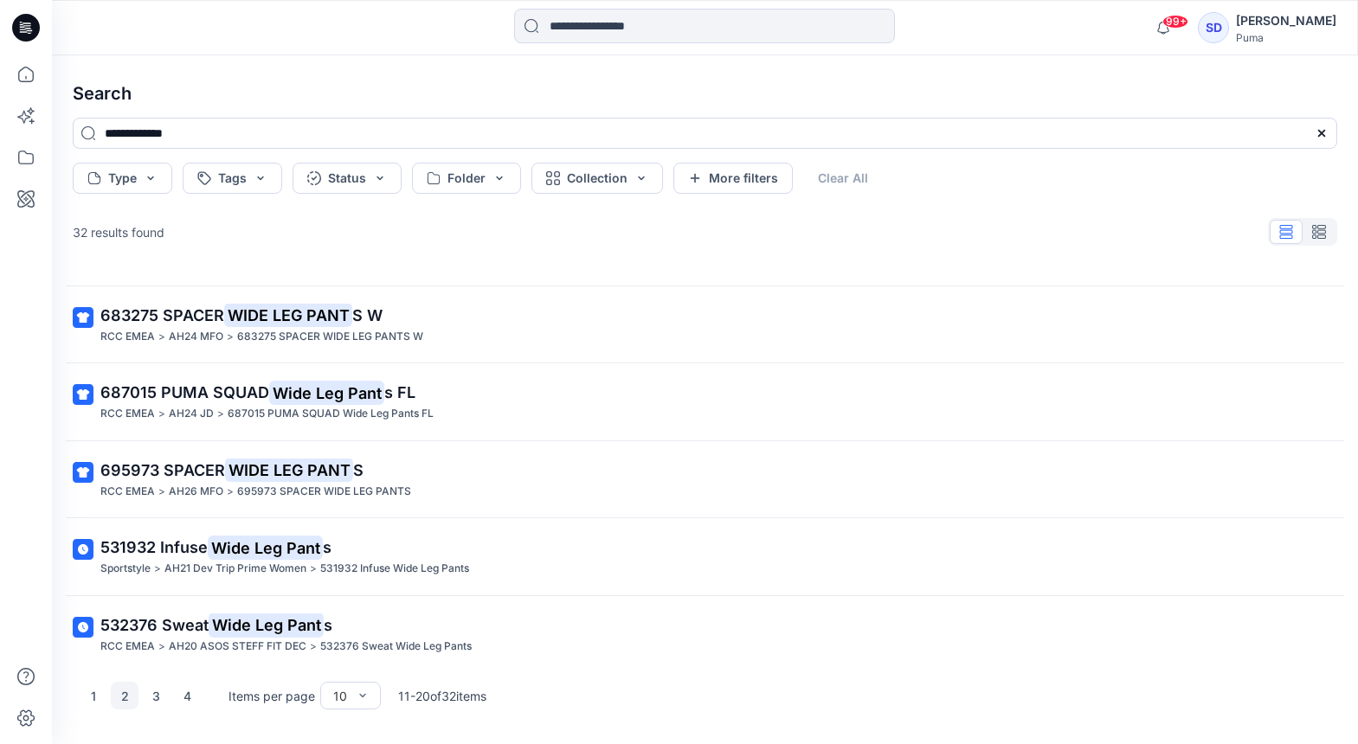
scroll to position [370, 0]
click at [162, 699] on button "3" at bounding box center [156, 696] width 28 height 28
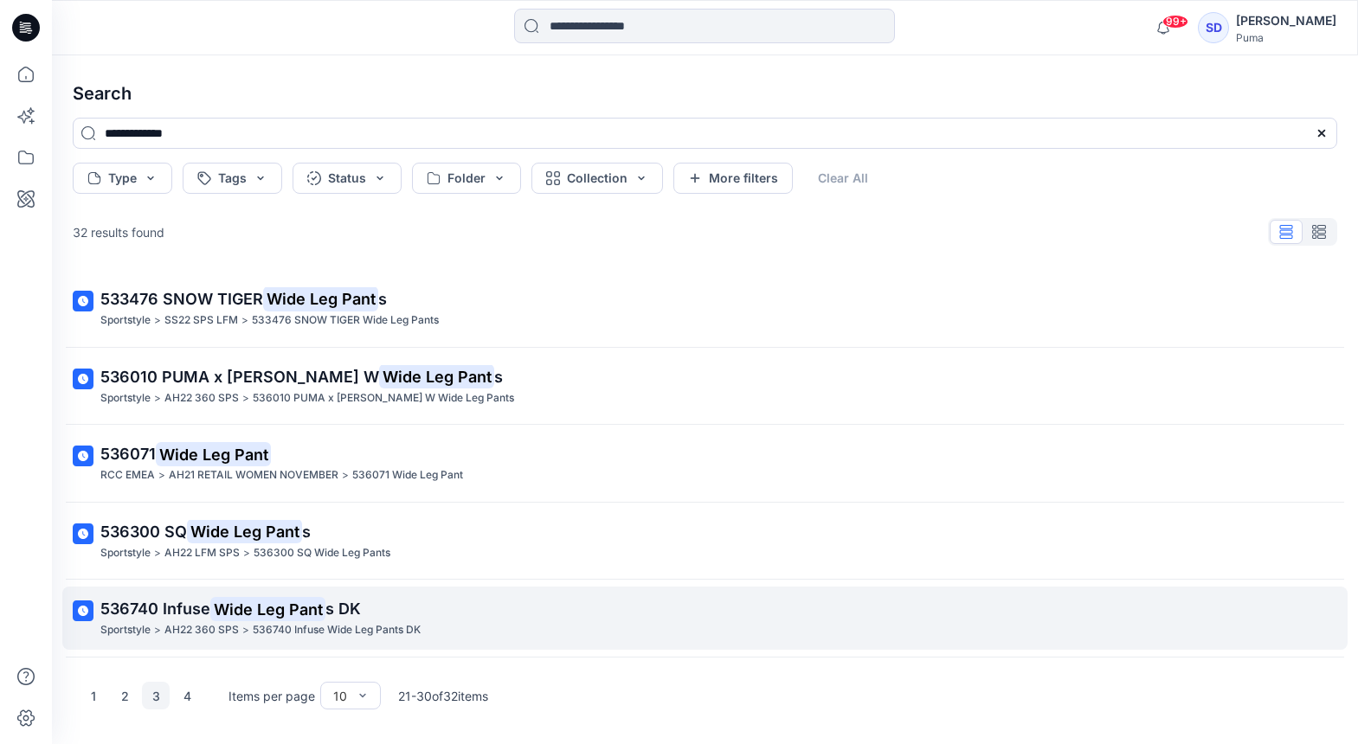
scroll to position [0, 0]
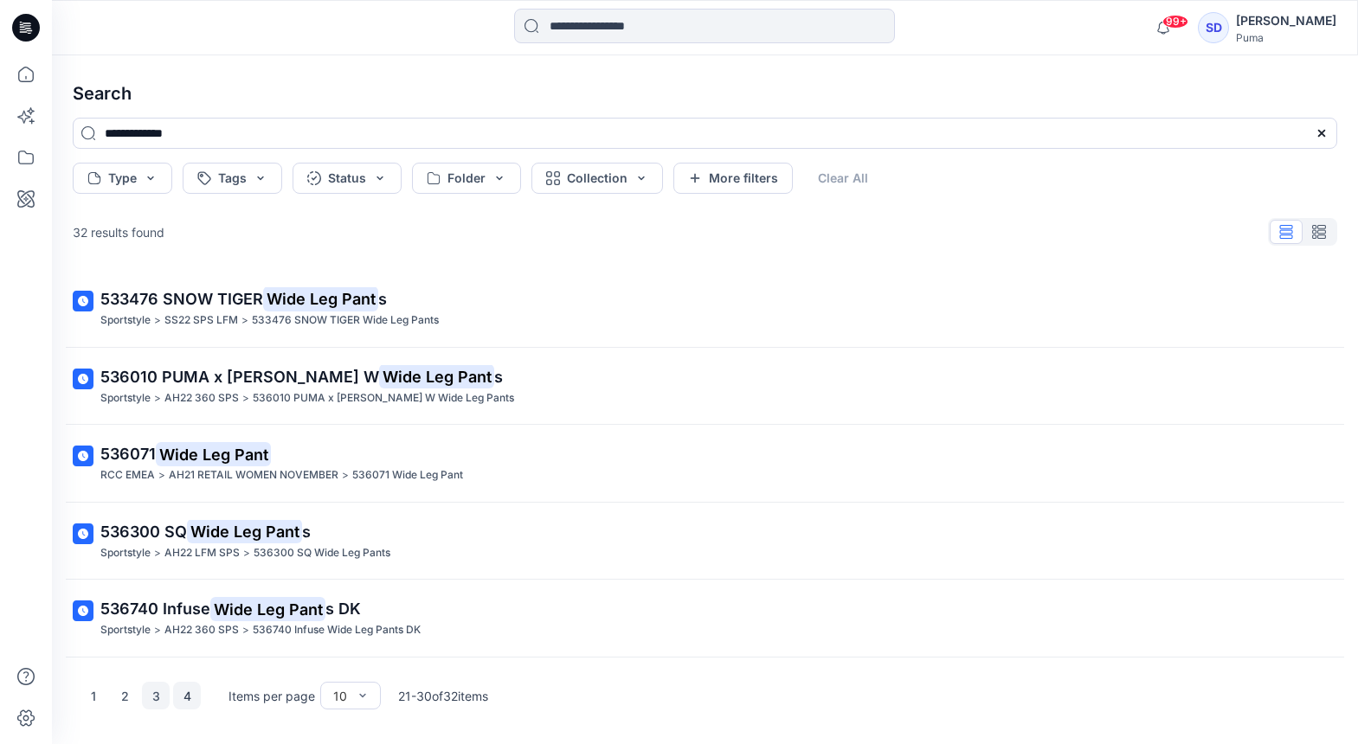
click at [183, 698] on button "4" at bounding box center [187, 696] width 28 height 28
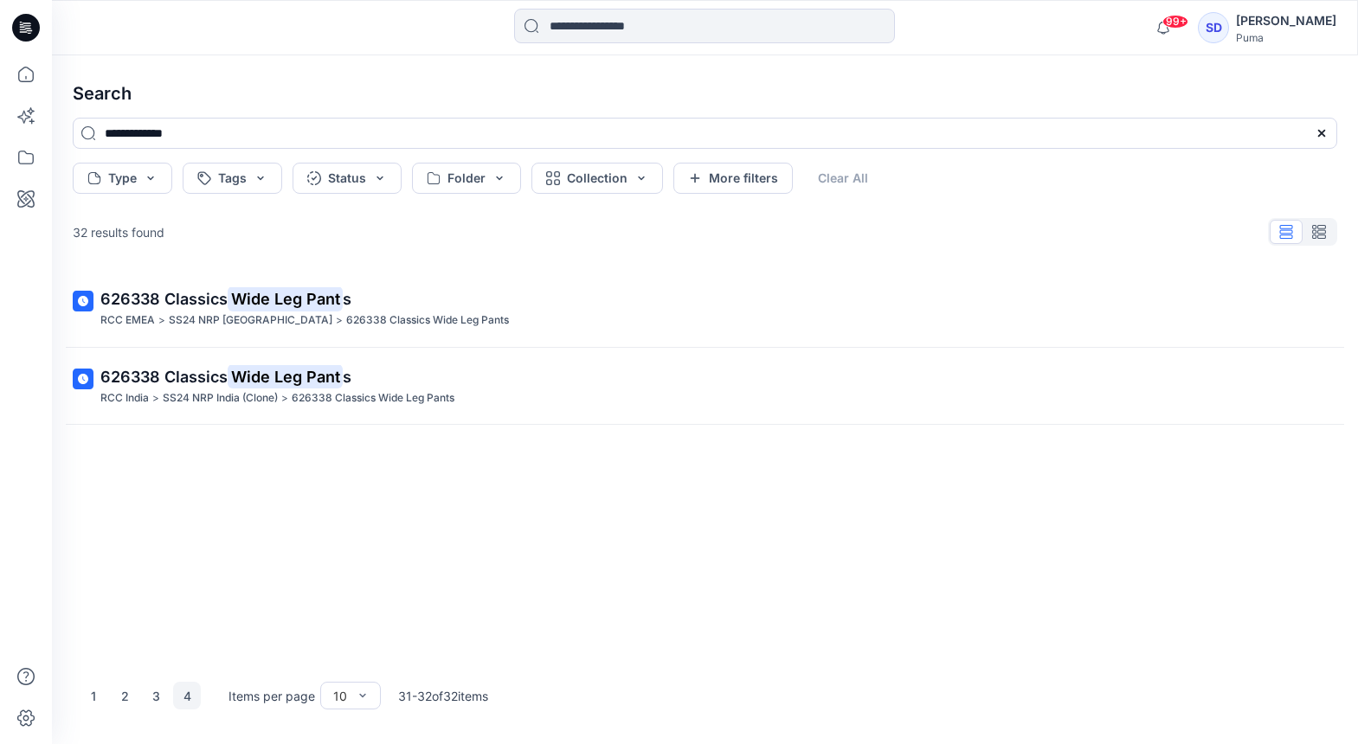
click at [1303, 27] on div "[PERSON_NAME]" at bounding box center [1286, 20] width 100 height 21
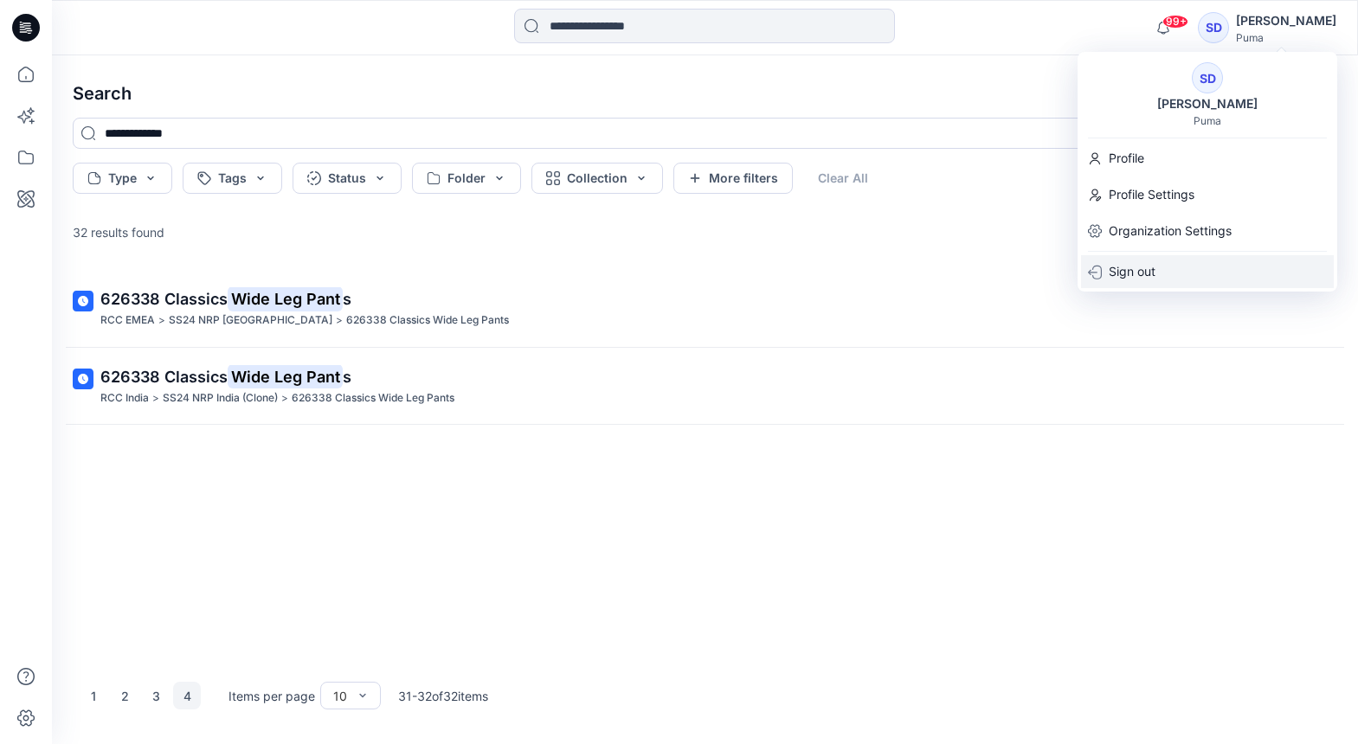
click at [1141, 275] on p "Sign out" at bounding box center [1132, 271] width 47 height 33
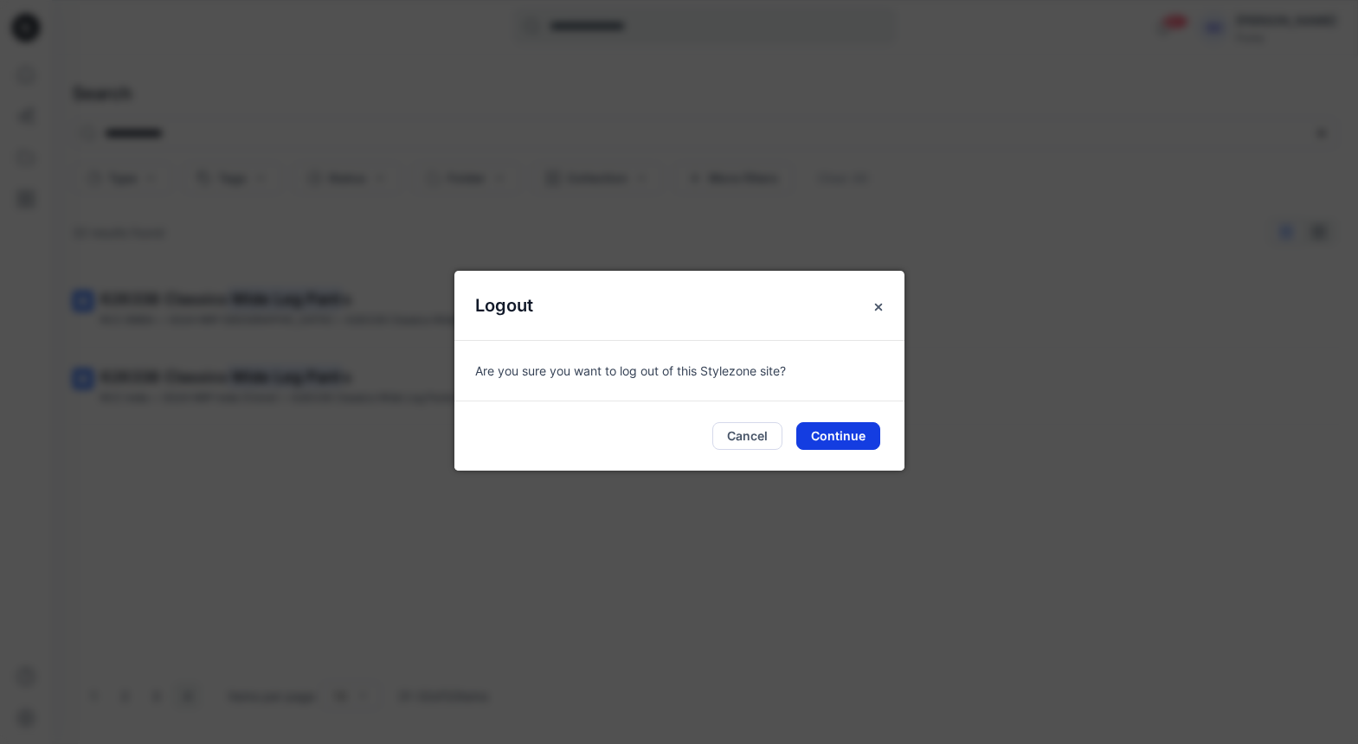
click at [864, 439] on button "Continue" at bounding box center [838, 436] width 84 height 28
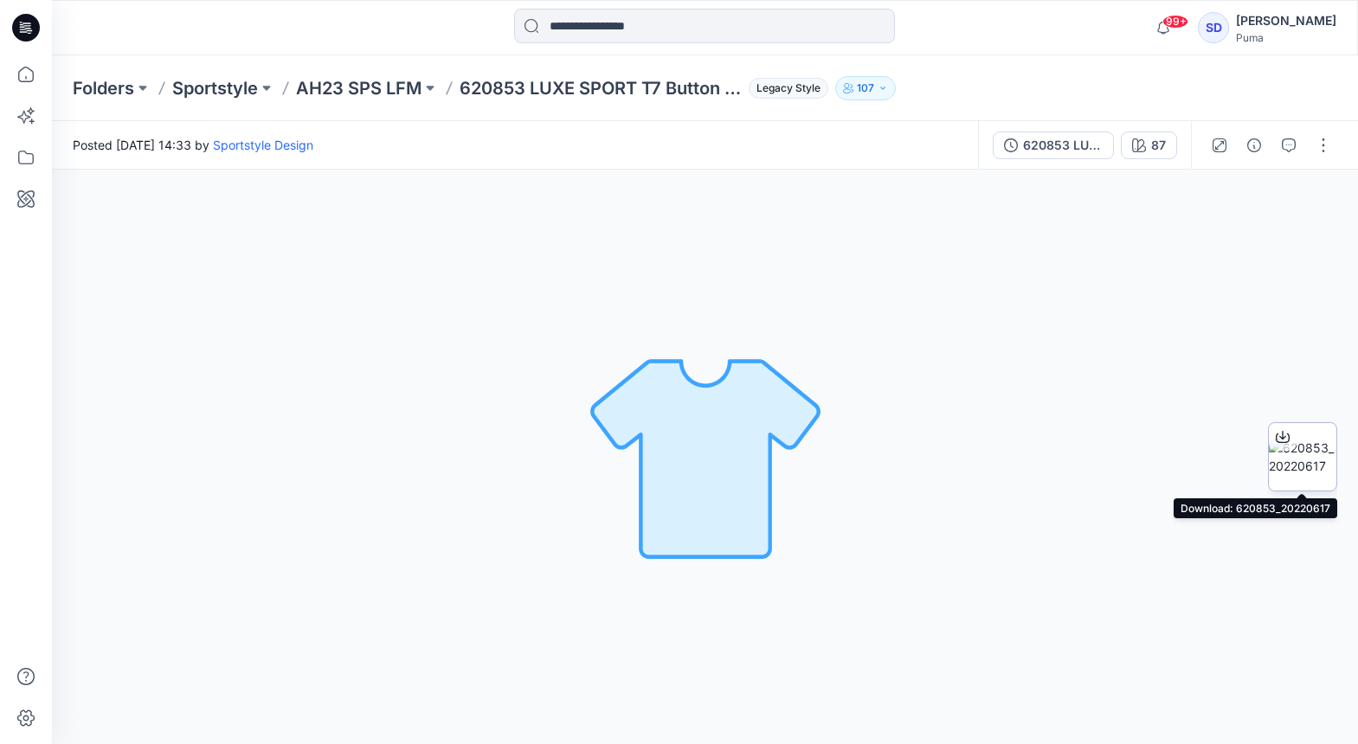
click at [1310, 461] on img at bounding box center [1303, 457] width 68 height 36
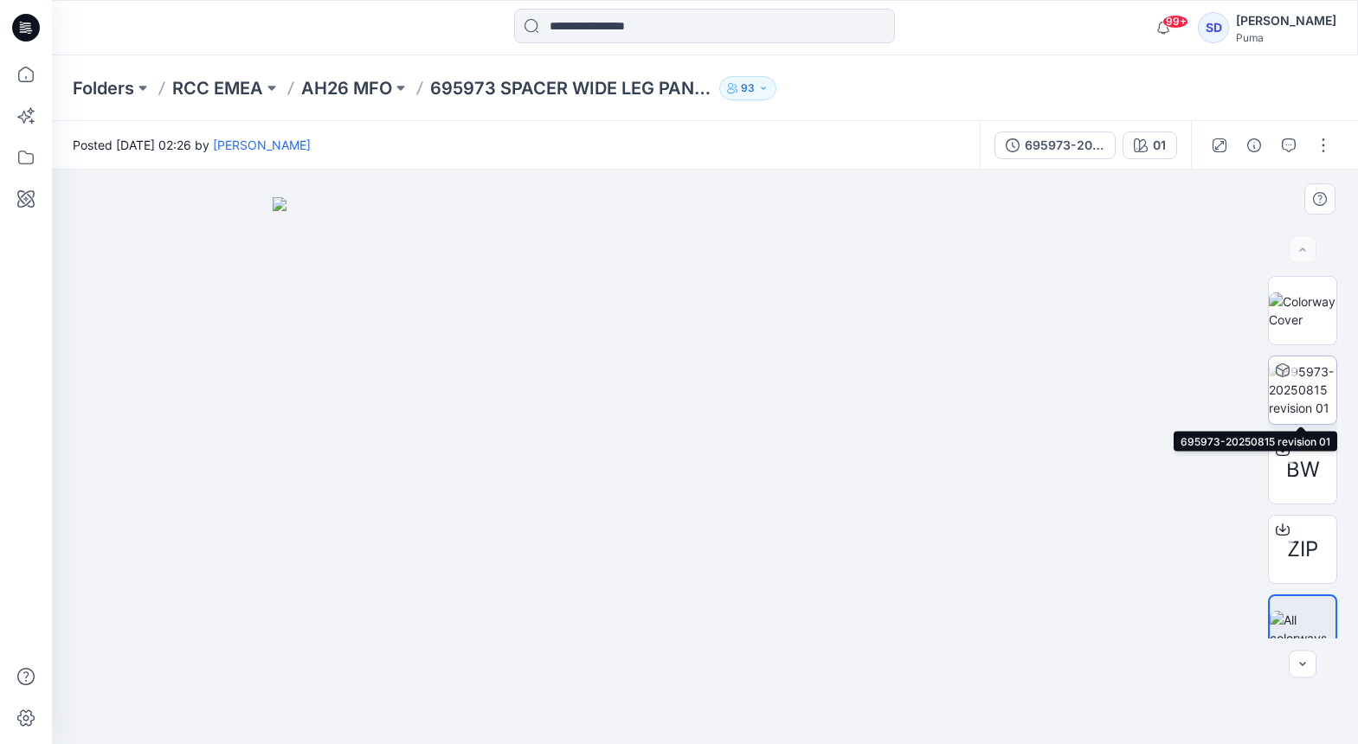
click at [1310, 374] on img at bounding box center [1303, 390] width 68 height 55
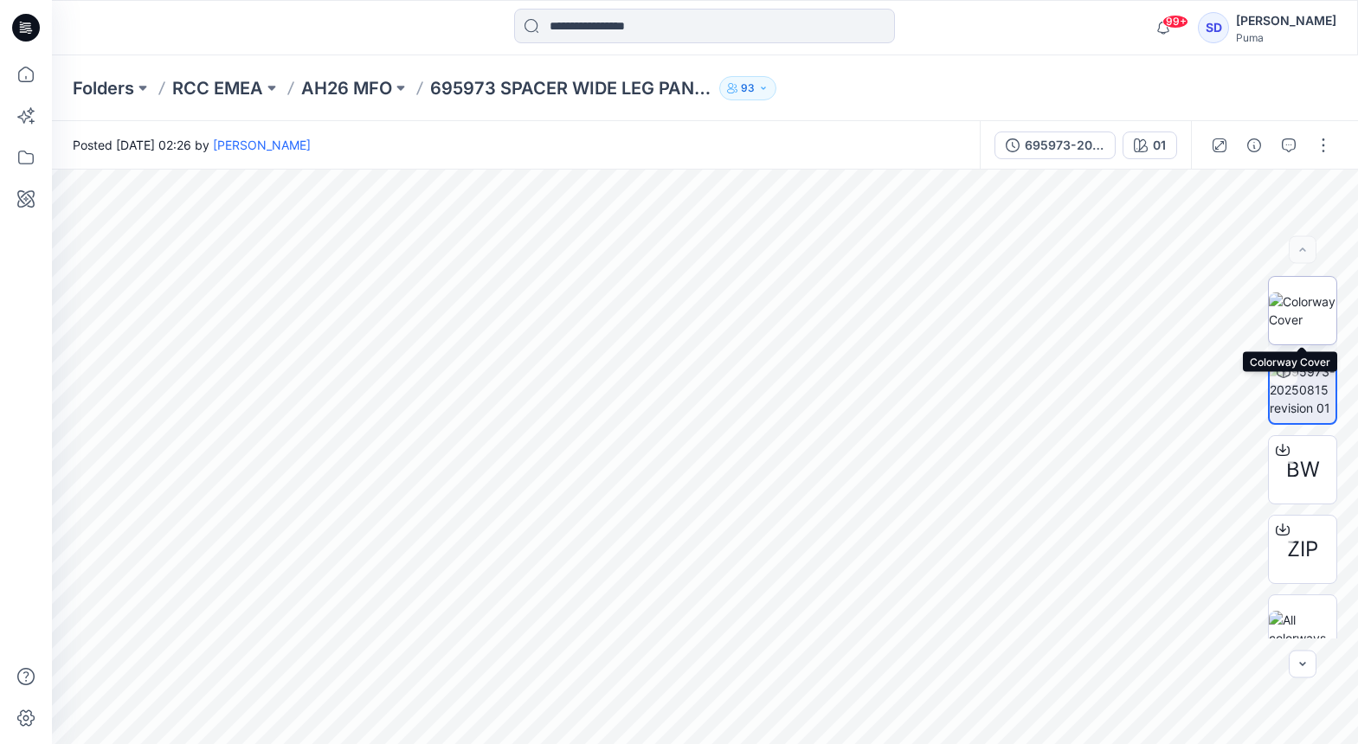
click at [1310, 317] on img at bounding box center [1303, 311] width 68 height 36
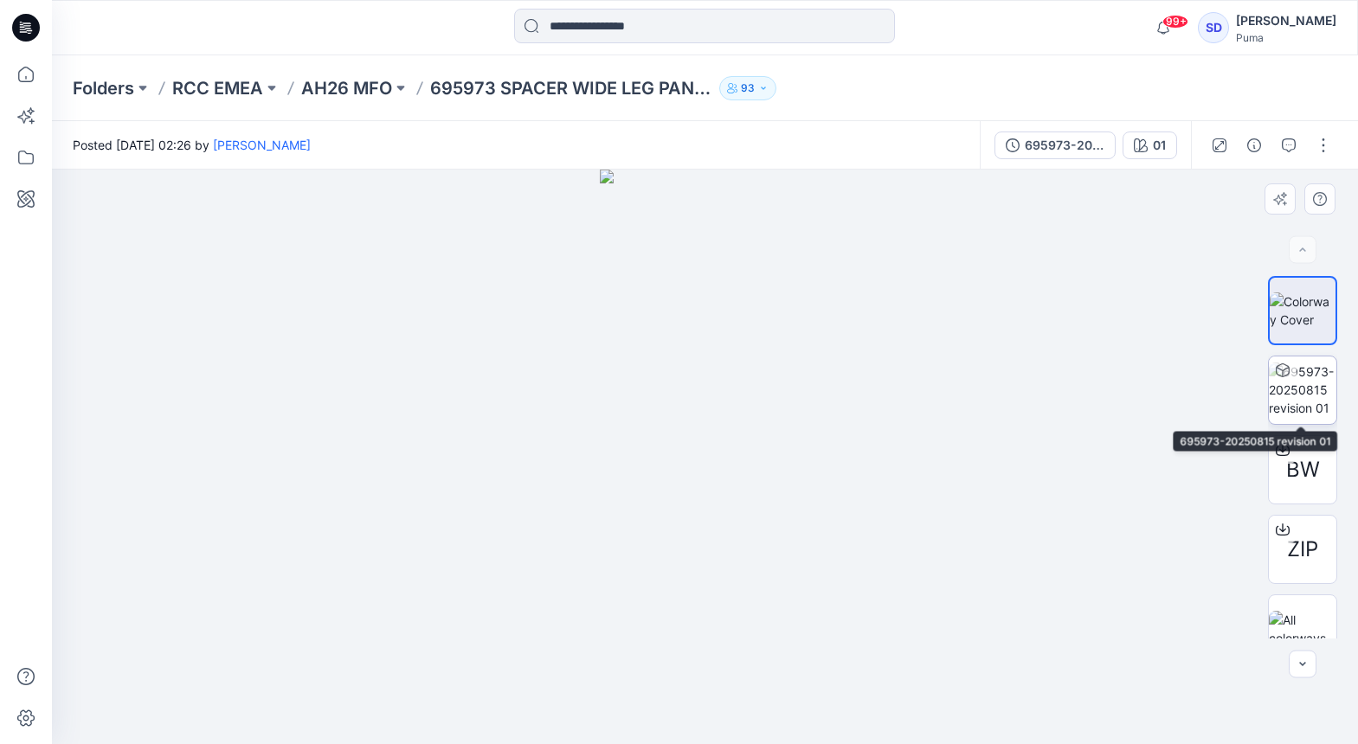
click at [1303, 394] on img at bounding box center [1303, 390] width 68 height 55
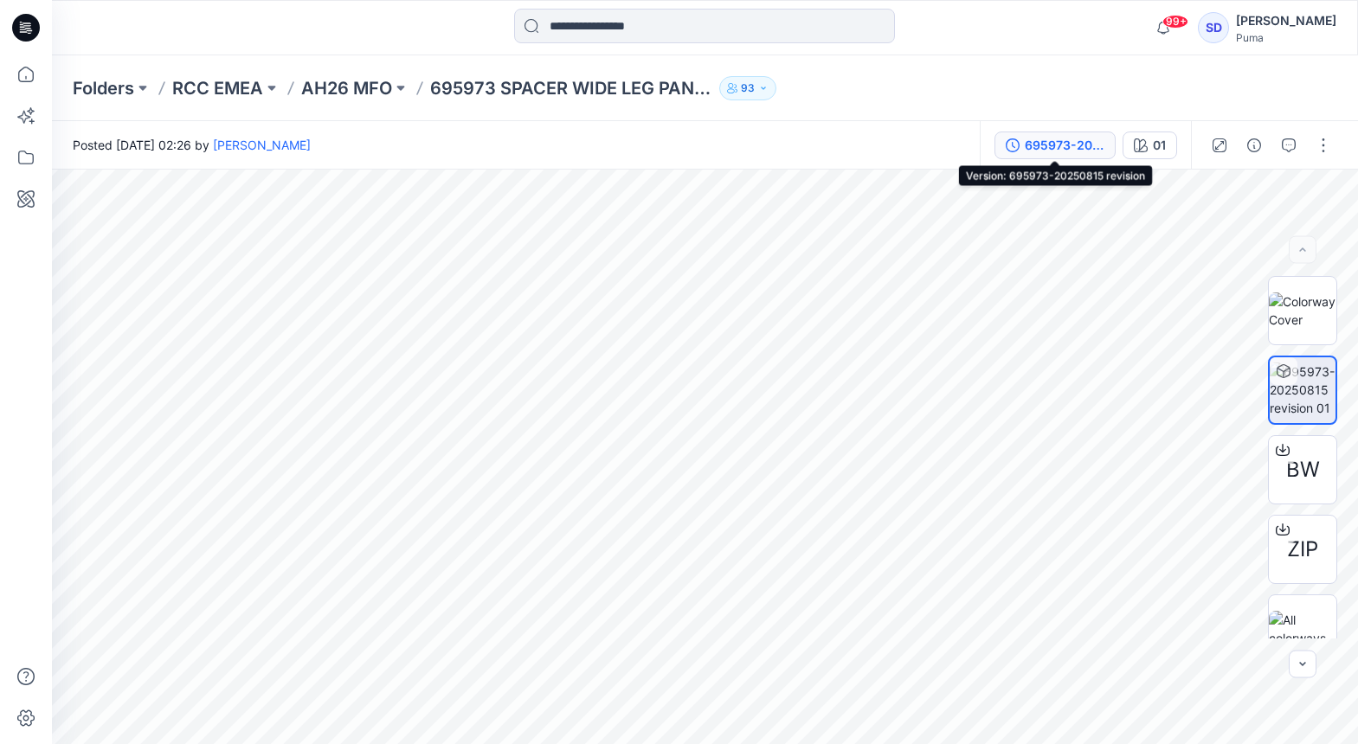
click at [1058, 145] on div "695973-20250815 revision" at bounding box center [1065, 145] width 80 height 19
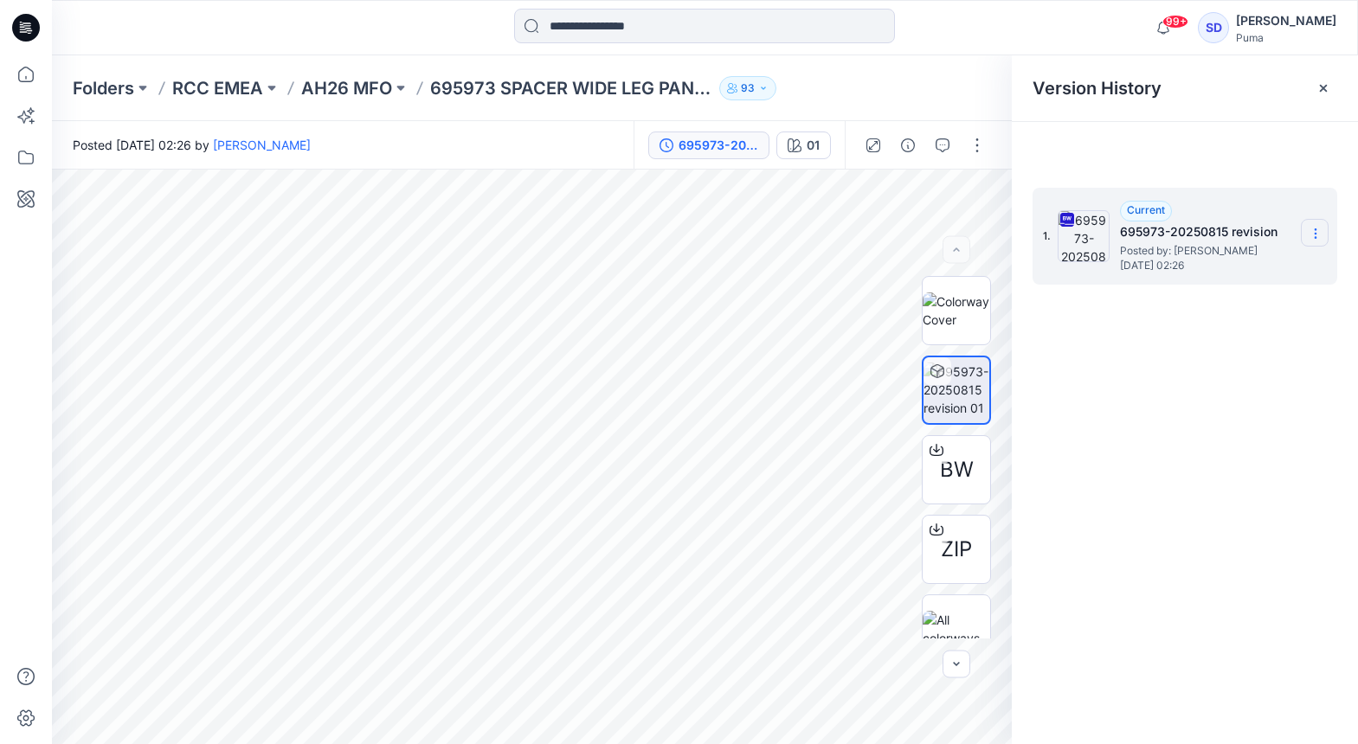
click at [1310, 235] on icon at bounding box center [1316, 234] width 14 height 14
click at [1230, 271] on span "Download Source BW File" at bounding box center [1228, 267] width 145 height 21
